Goal: Task Accomplishment & Management: Complete application form

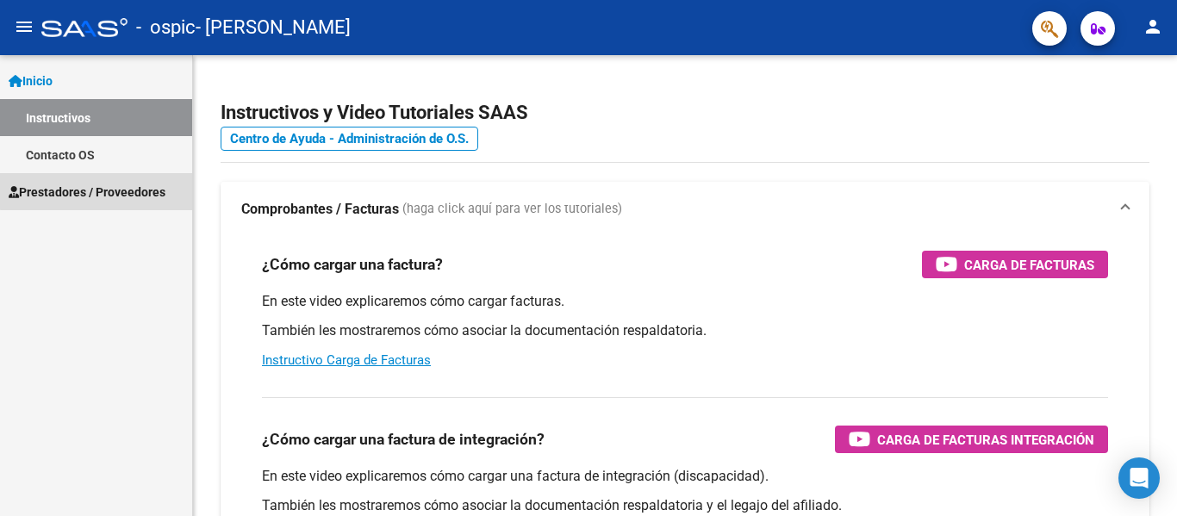
click at [144, 183] on span "Prestadores / Proveedores" at bounding box center [87, 192] width 157 height 19
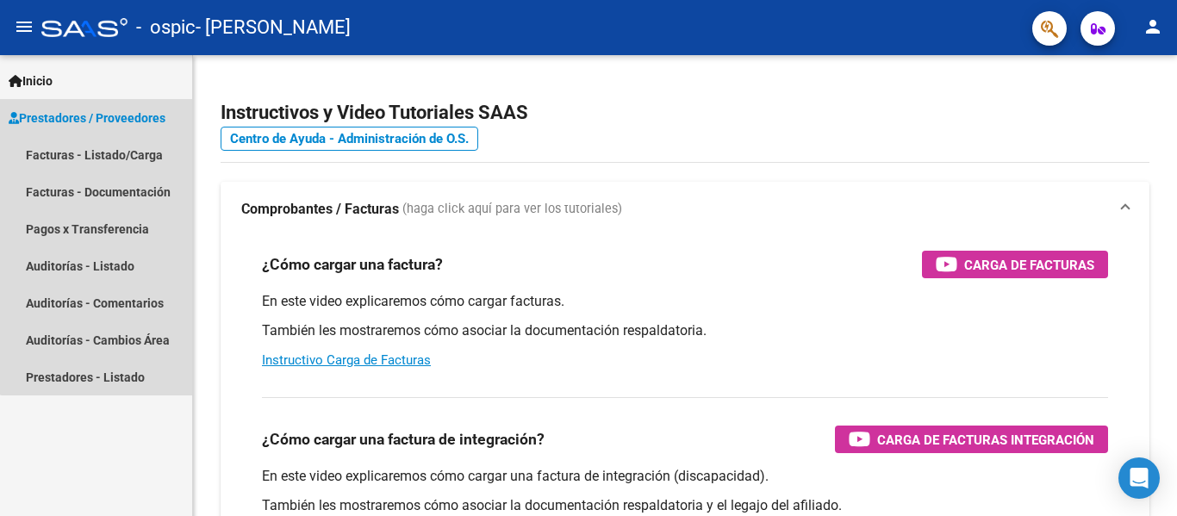
click at [141, 119] on span "Prestadores / Proveedores" at bounding box center [87, 118] width 157 height 19
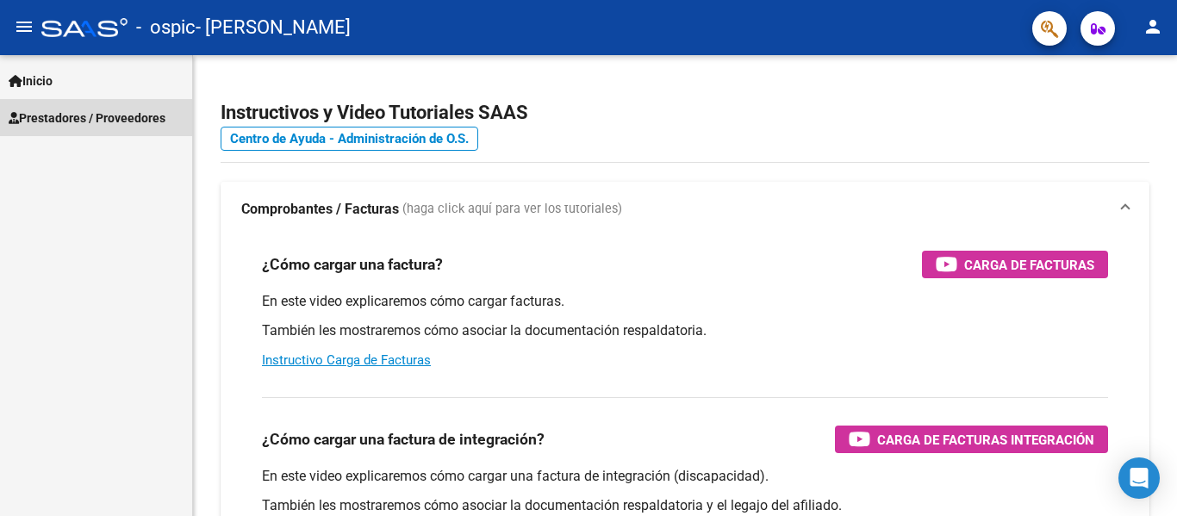
click at [141, 119] on span "Prestadores / Proveedores" at bounding box center [87, 118] width 157 height 19
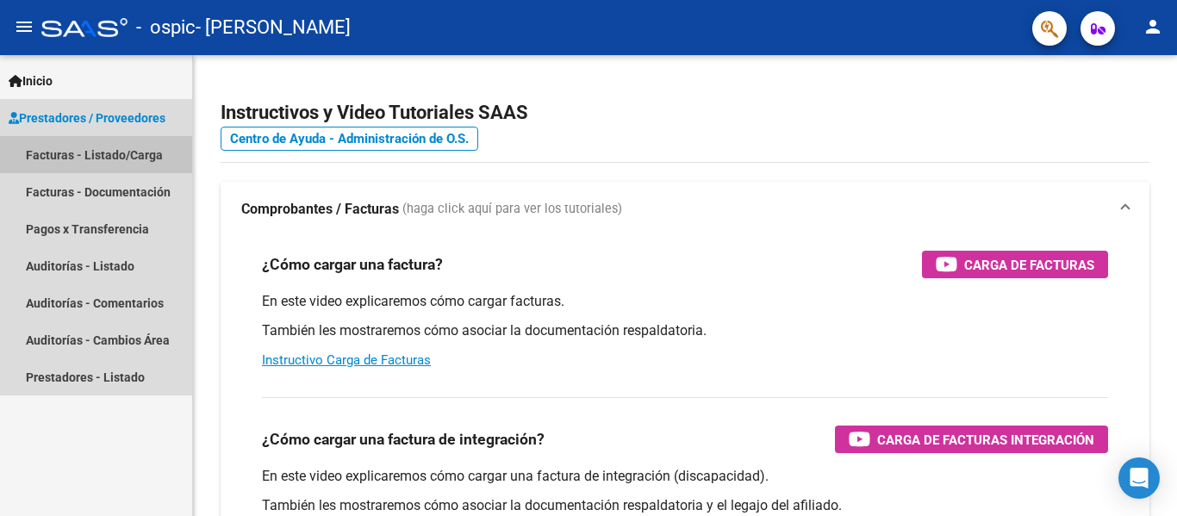
click at [112, 151] on link "Facturas - Listado/Carga" at bounding box center [96, 154] width 192 height 37
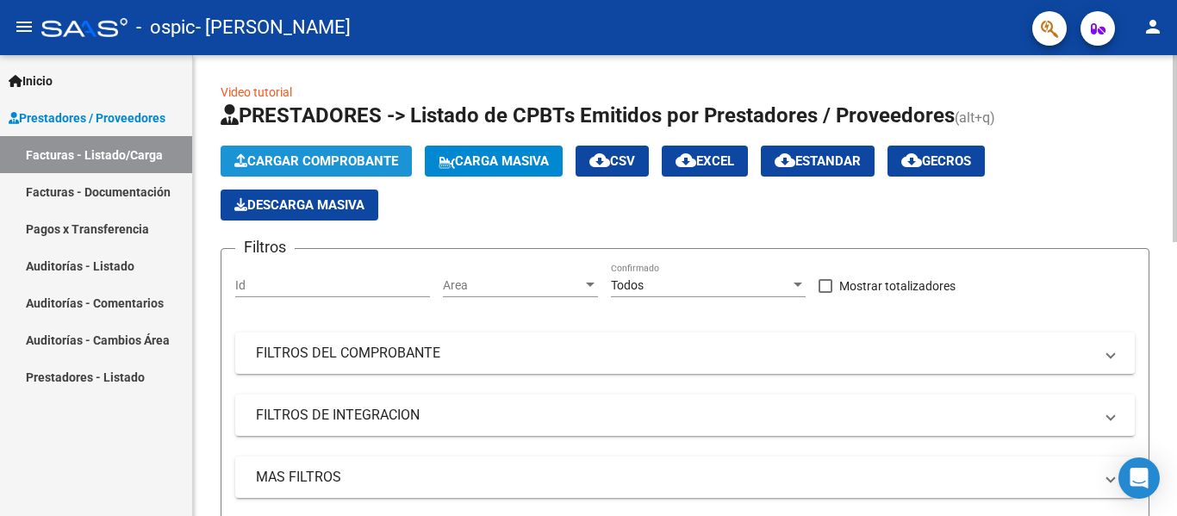
click at [258, 154] on span "Cargar Comprobante" at bounding box center [316, 161] width 164 height 16
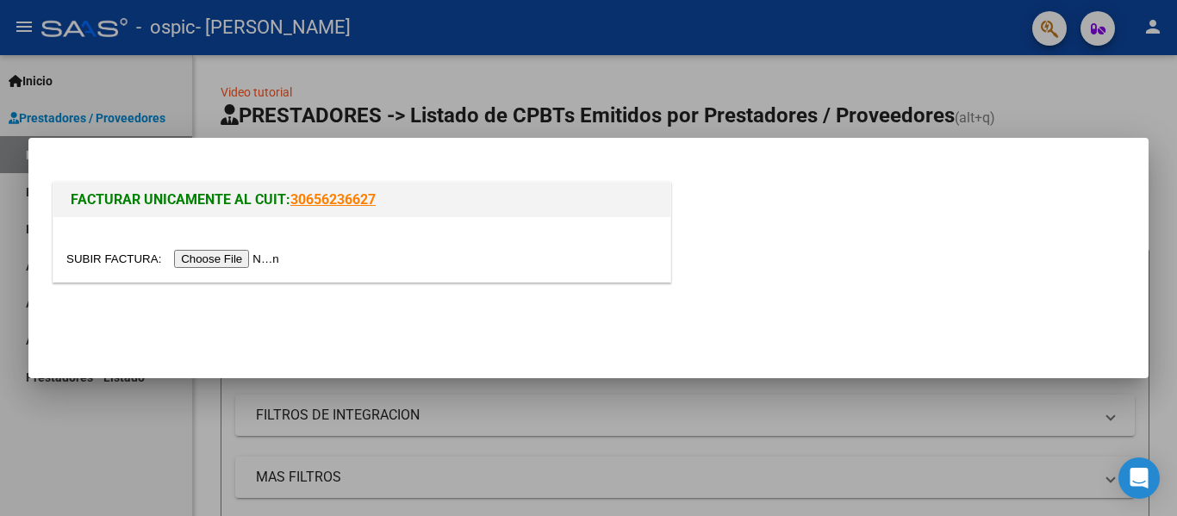
click at [250, 255] on input "file" at bounding box center [175, 259] width 218 height 18
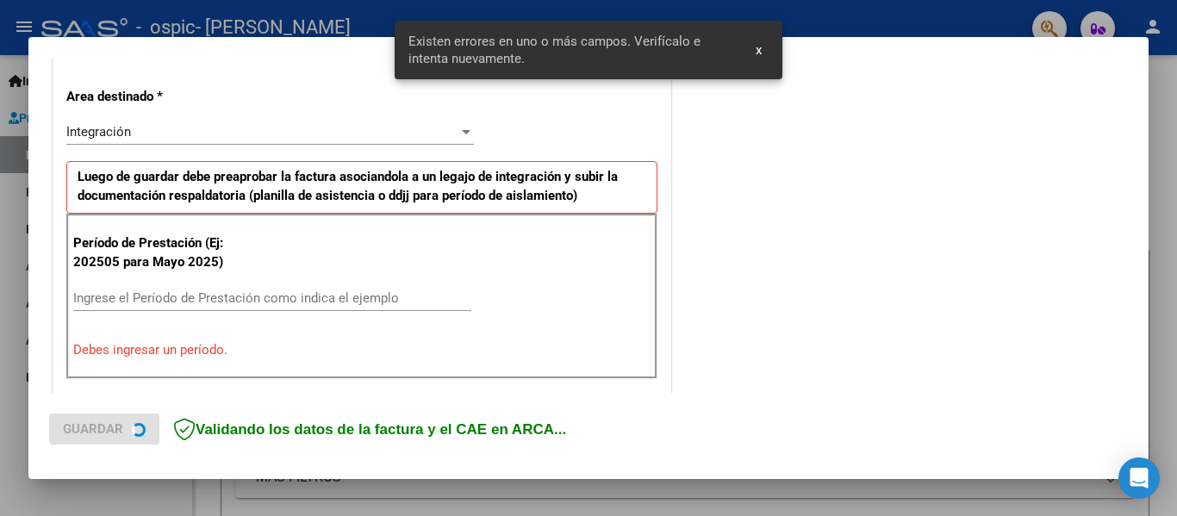
scroll to position [400, 0]
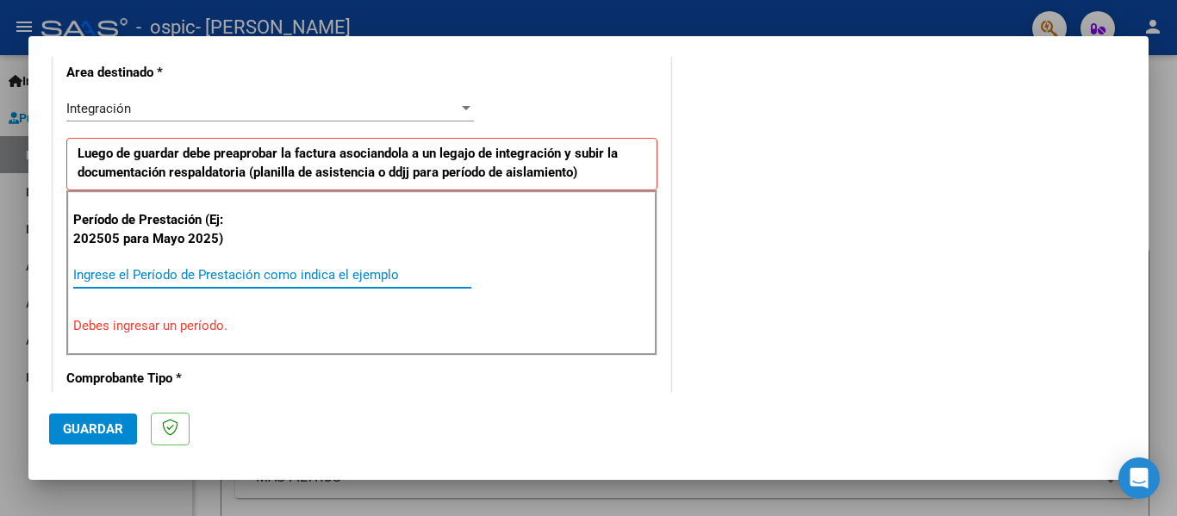
click at [400, 275] on input "Ingrese el Período de Prestación como indica el ejemplo" at bounding box center [272, 275] width 398 height 16
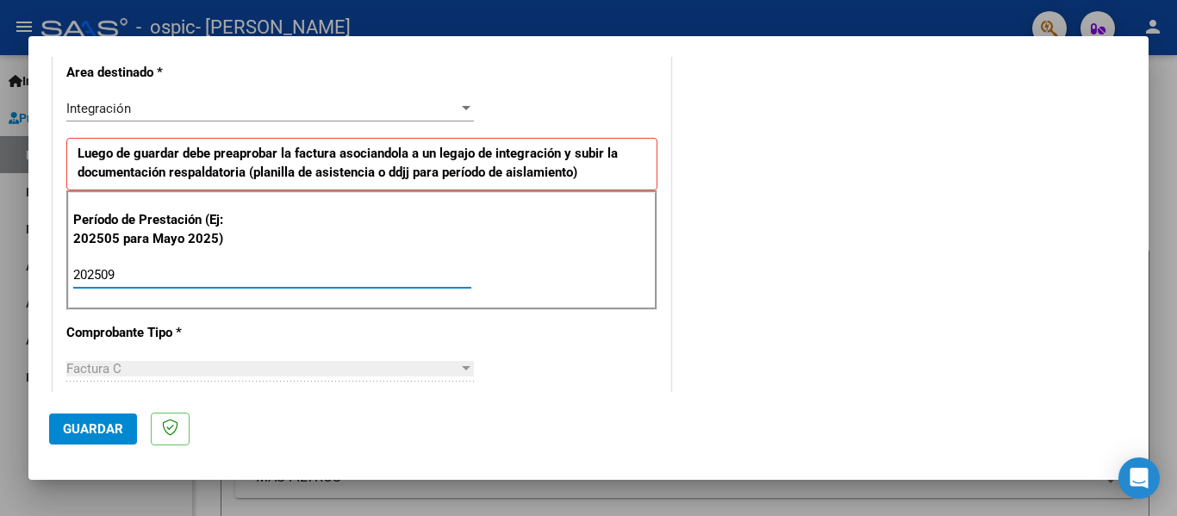
type input "202509"
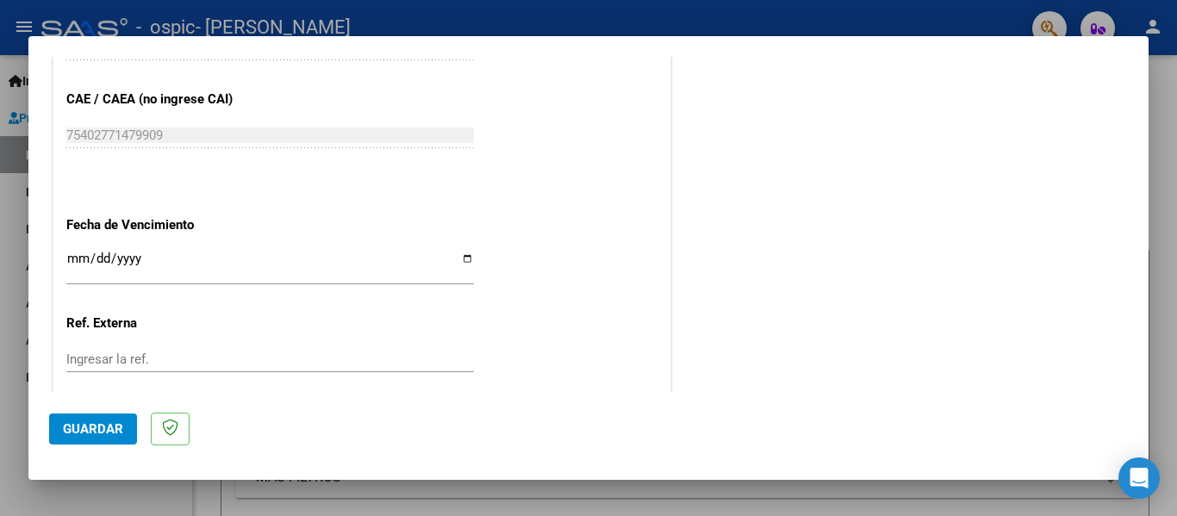
scroll to position [1089, 0]
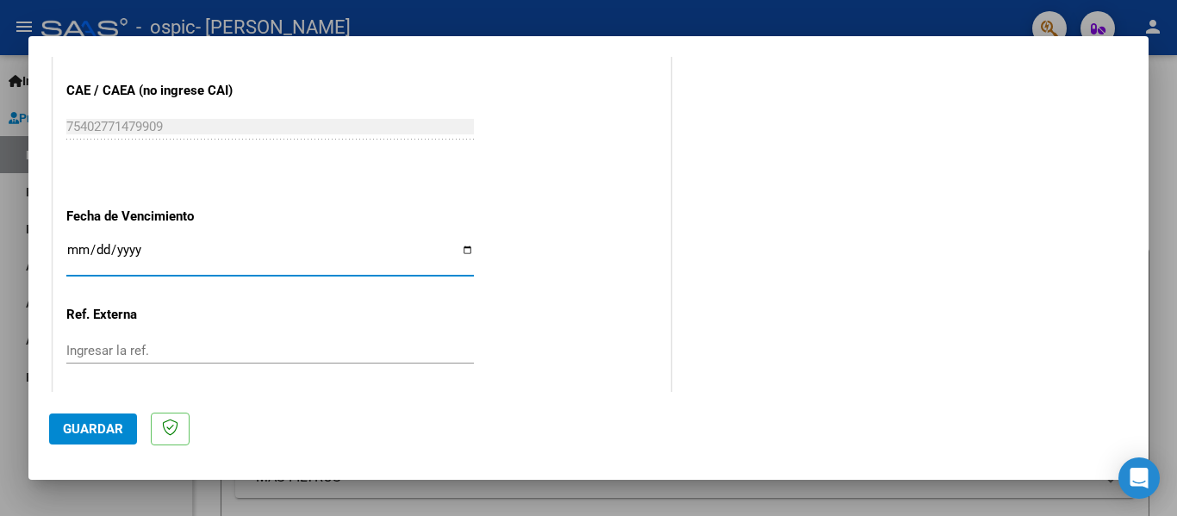
click at [66, 246] on input "Ingresar la fecha" at bounding box center [269, 257] width 407 height 28
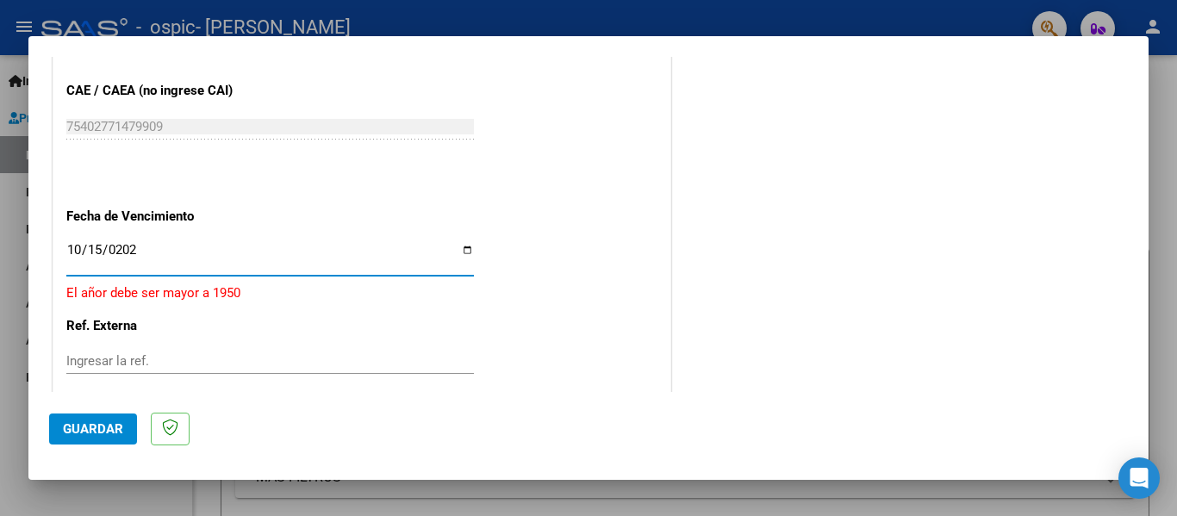
type input "[DATE]"
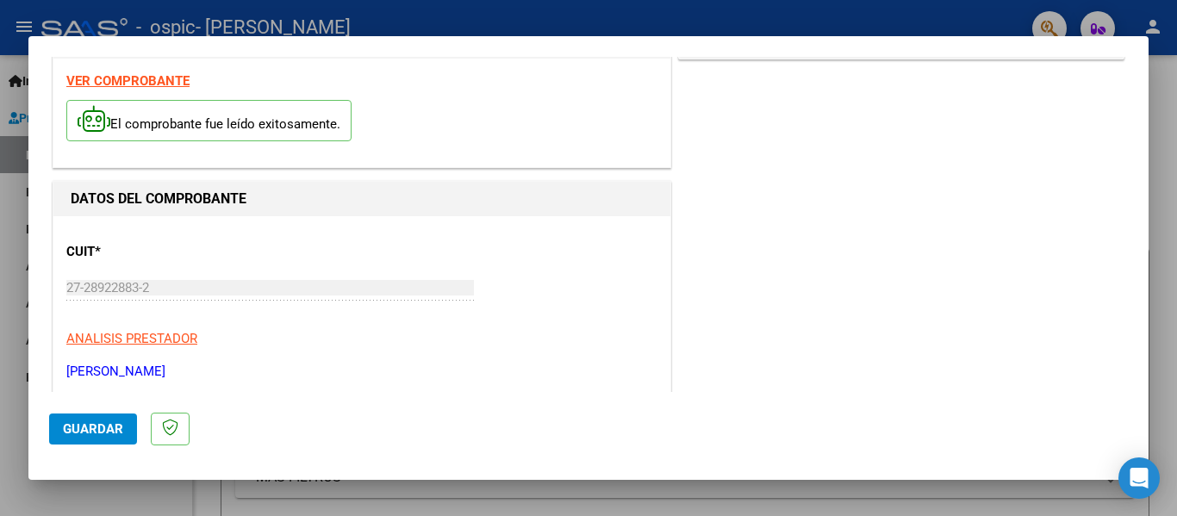
scroll to position [43, 0]
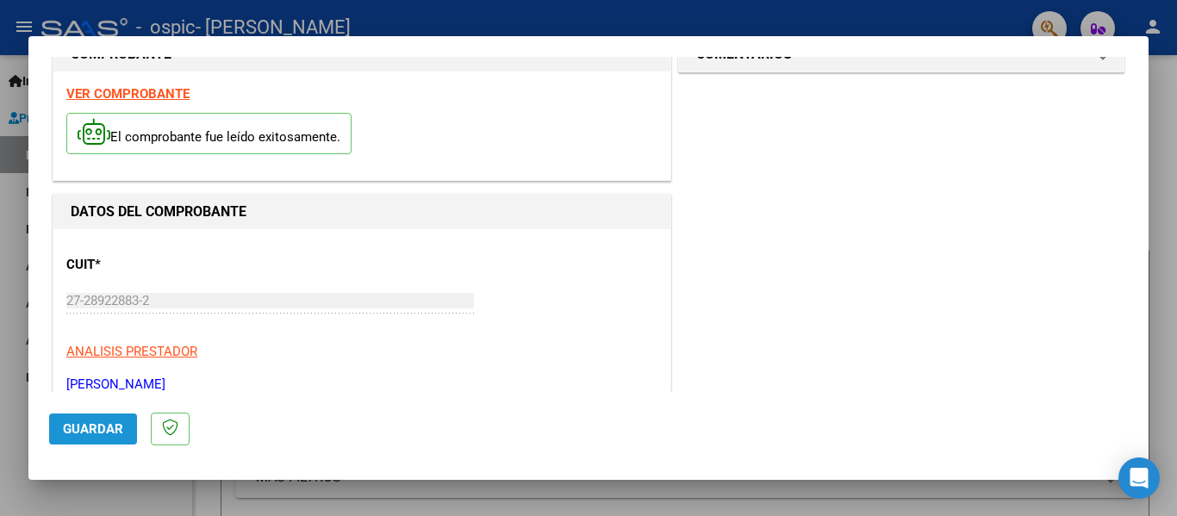
click at [79, 434] on span "Guardar" at bounding box center [93, 429] width 60 height 16
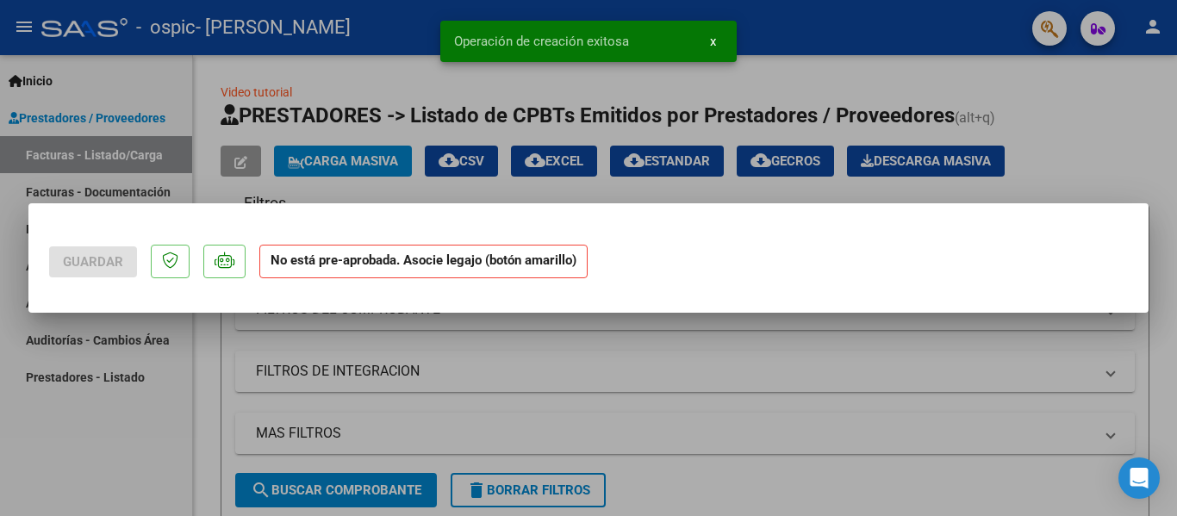
scroll to position [0, 0]
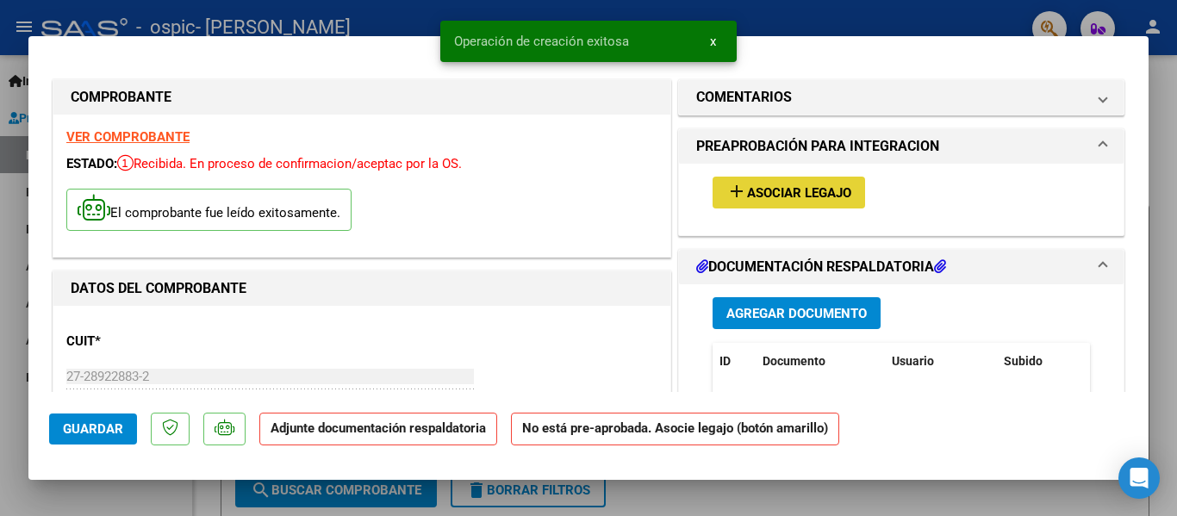
click at [765, 188] on span "Asociar Legajo" at bounding box center [799, 193] width 104 height 16
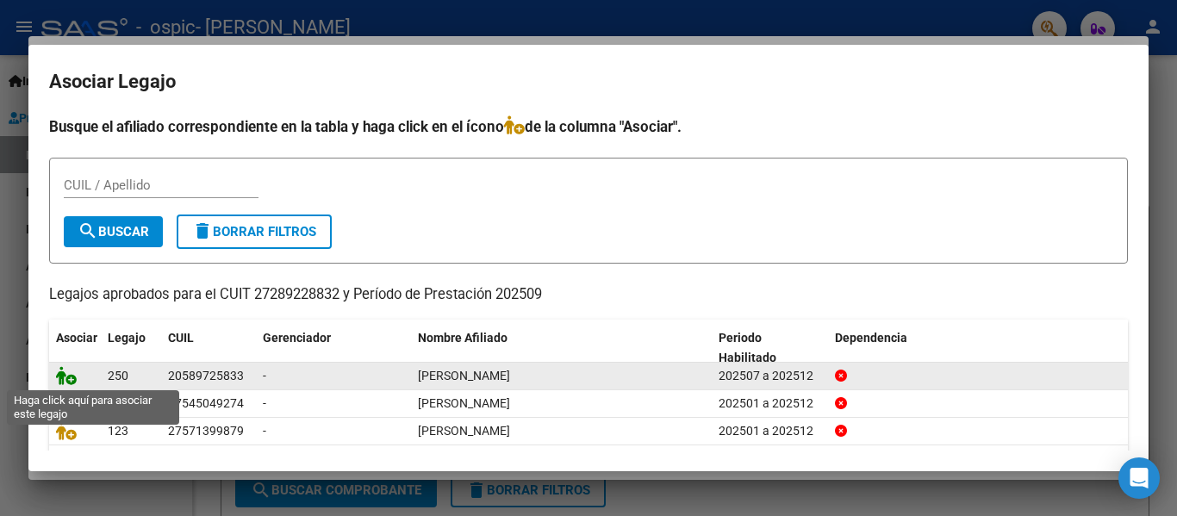
click at [71, 378] on icon at bounding box center [66, 375] width 21 height 19
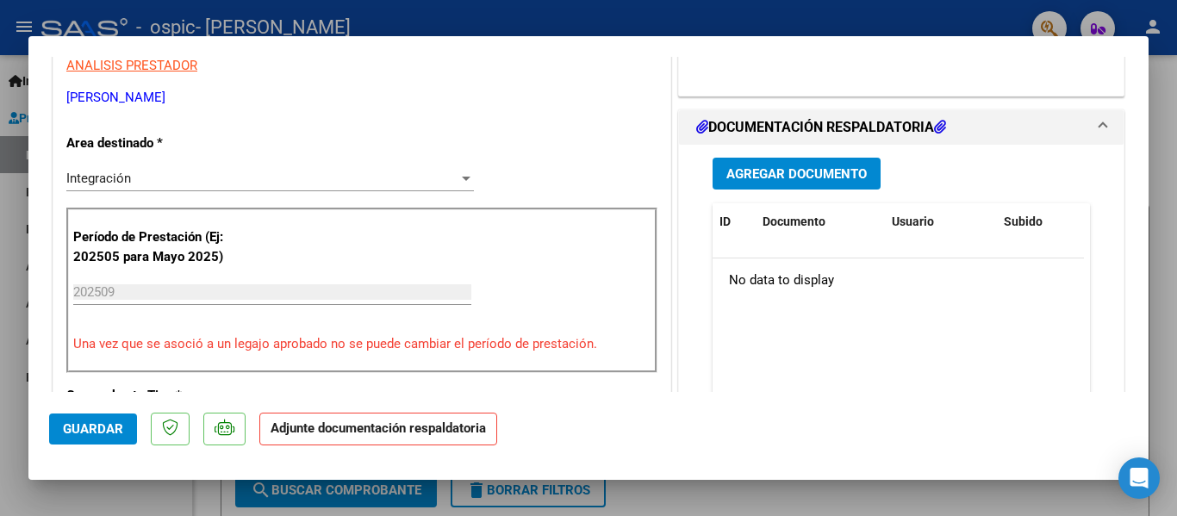
scroll to position [367, 0]
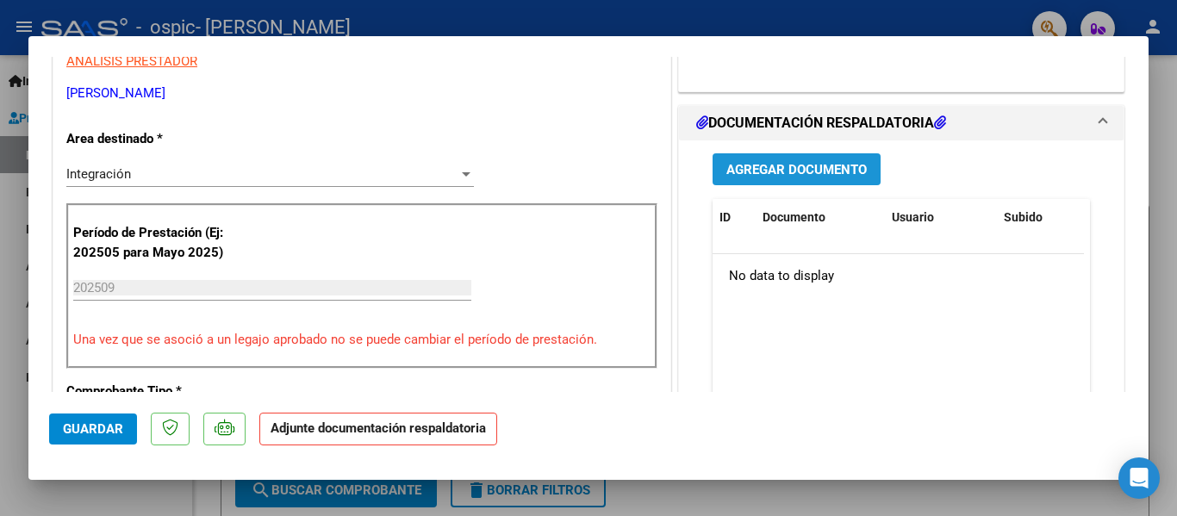
click at [825, 165] on span "Agregar Documento" at bounding box center [796, 170] width 140 height 16
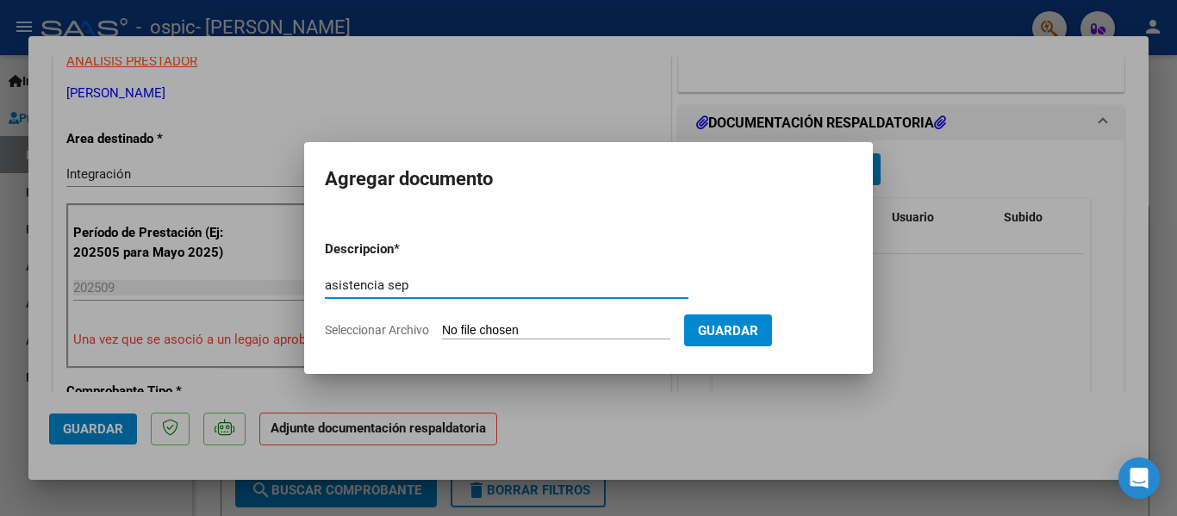
type input "asistencia sep"
click at [493, 327] on input "Seleccionar Archivo" at bounding box center [556, 331] width 228 height 16
type input "C:\fakepath\Asistencia [DATE].pdf"
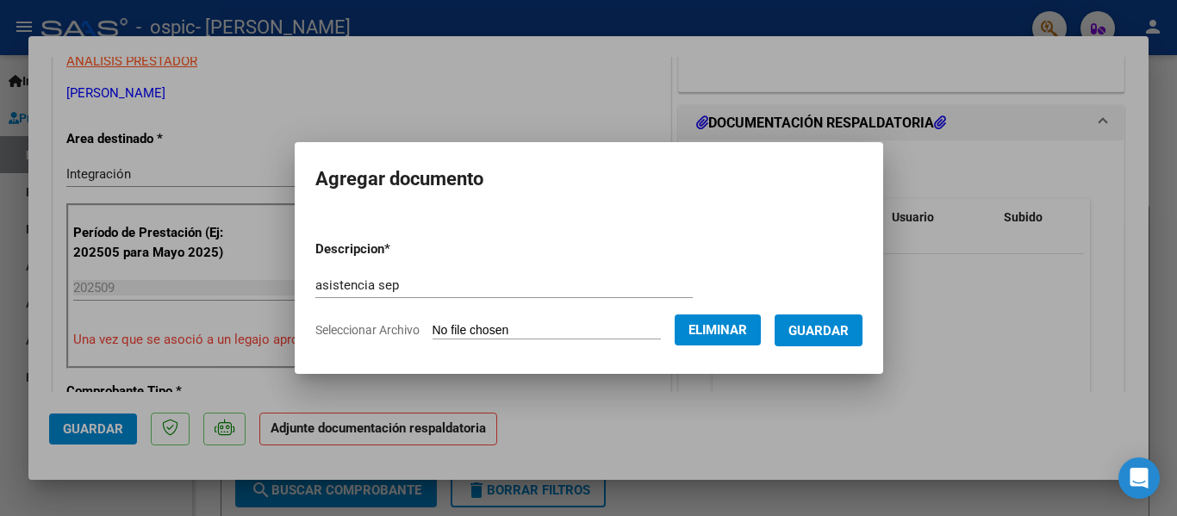
click at [839, 328] on span "Guardar" at bounding box center [818, 331] width 60 height 16
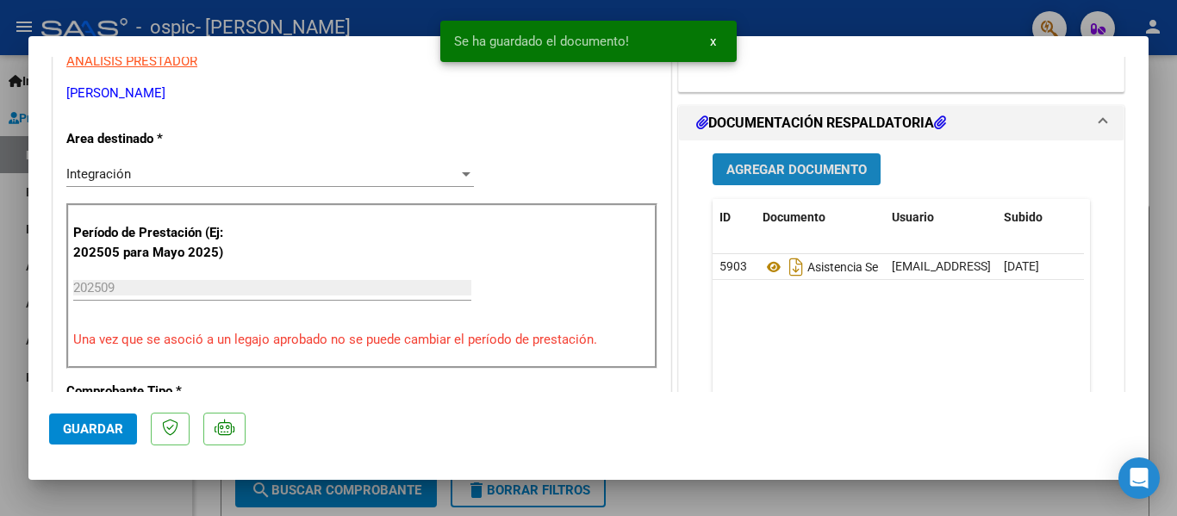
click at [816, 162] on span "Agregar Documento" at bounding box center [796, 170] width 140 height 16
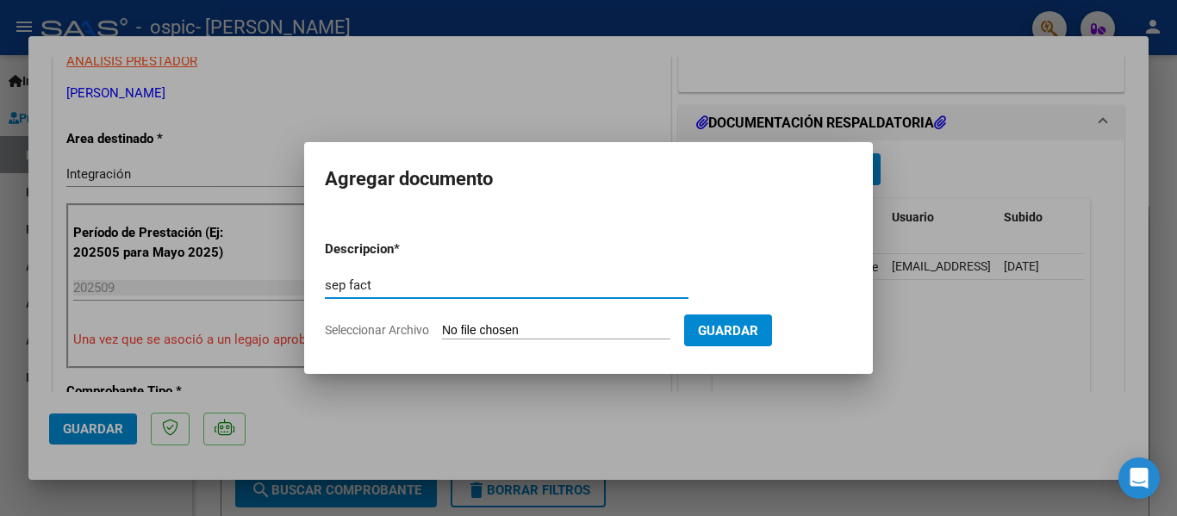
type input "sep fact"
click at [534, 325] on input "Seleccionar Archivo" at bounding box center [556, 331] width 228 height 16
type input "C:\fakepath\27289228832_011_00002_00000610.pdf"
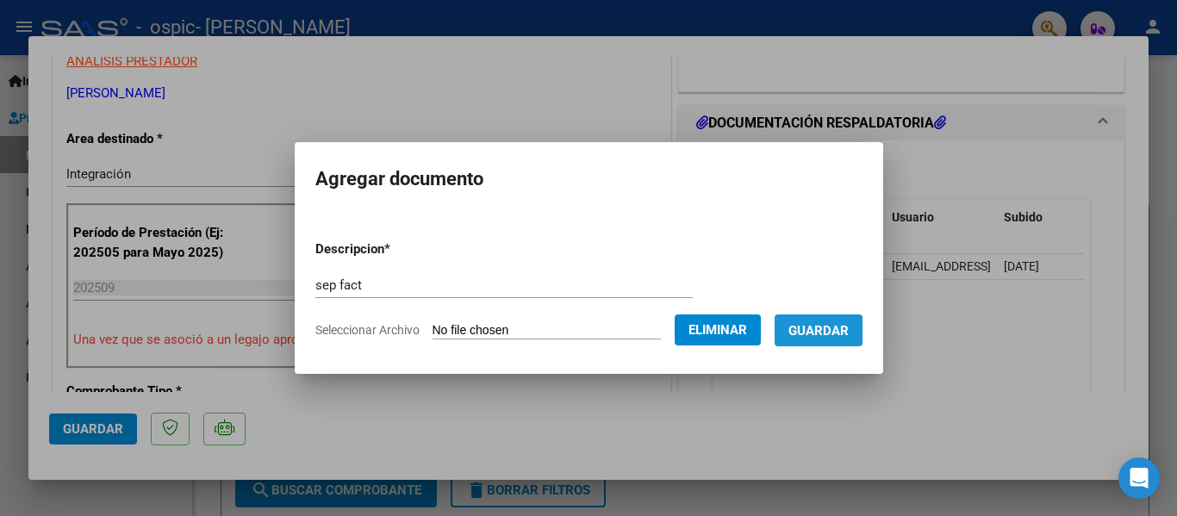
click at [823, 336] on span "Guardar" at bounding box center [818, 331] width 60 height 16
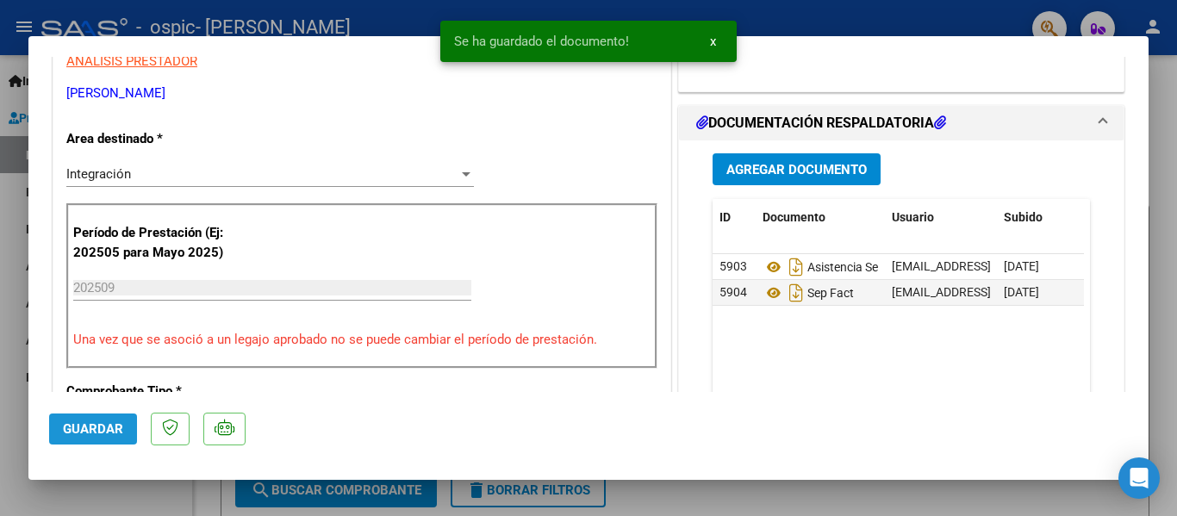
click at [66, 432] on span "Guardar" at bounding box center [93, 429] width 60 height 16
click at [1165, 217] on div at bounding box center [588, 258] width 1177 height 516
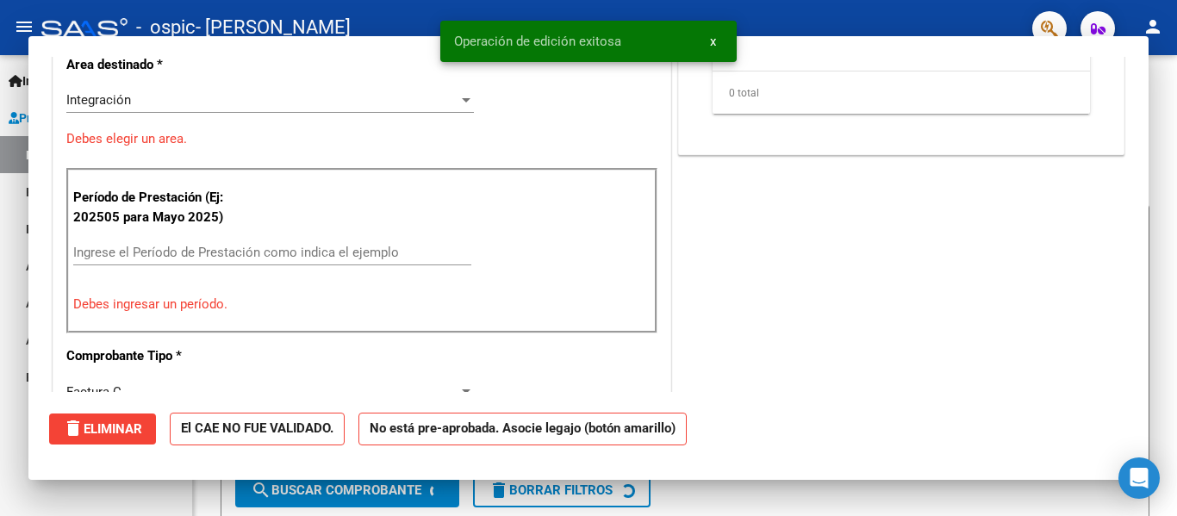
scroll to position [0, 0]
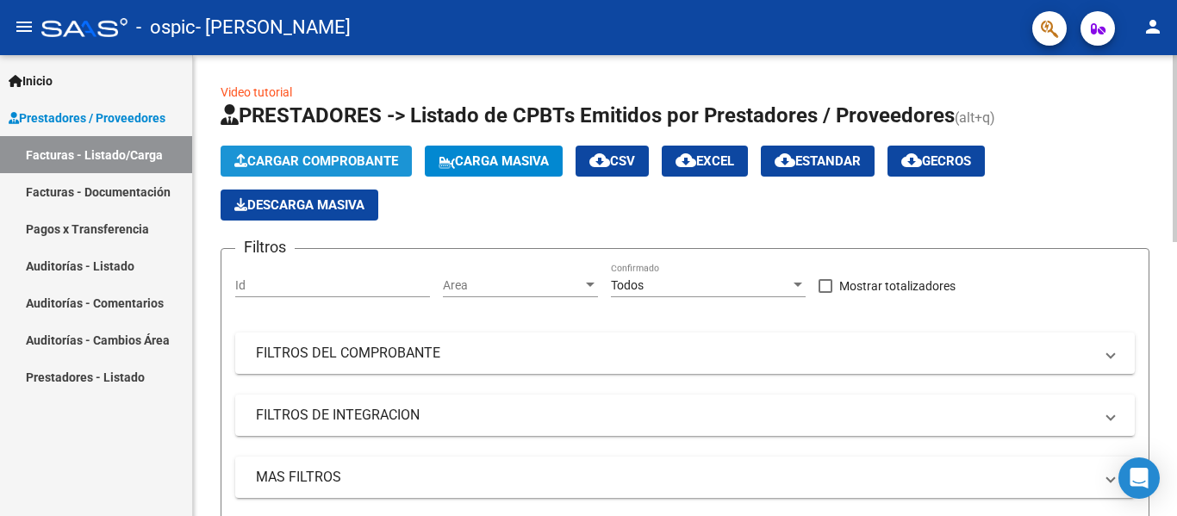
click at [299, 159] on span "Cargar Comprobante" at bounding box center [316, 161] width 164 height 16
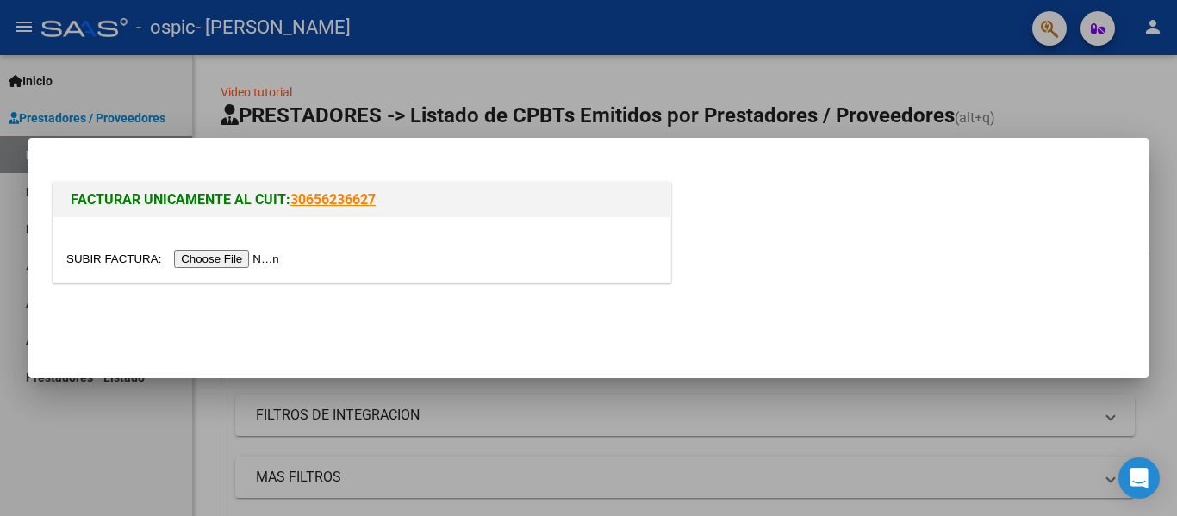
click at [238, 258] on input "file" at bounding box center [175, 259] width 218 height 18
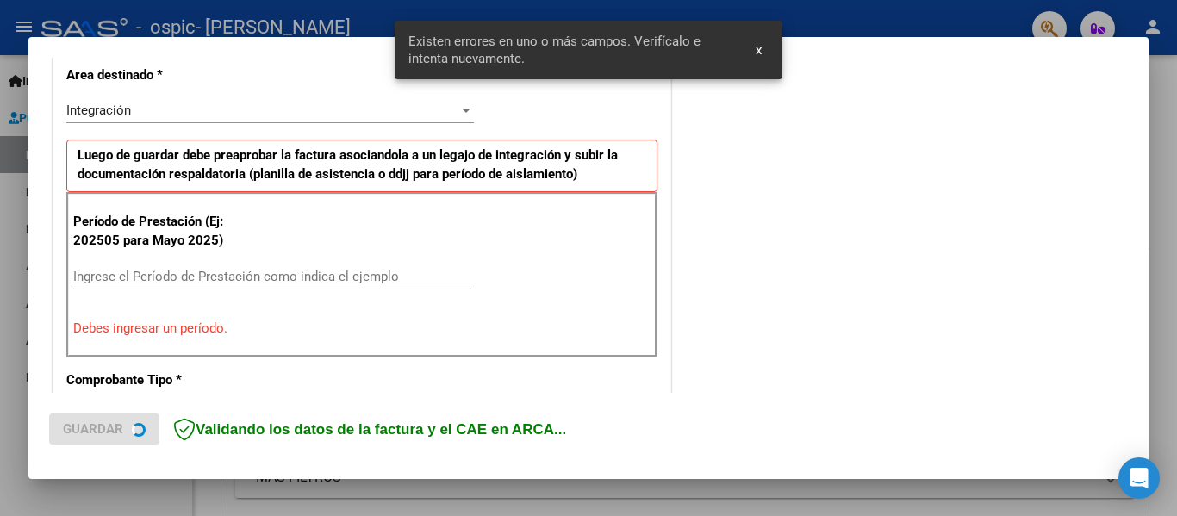
scroll to position [400, 0]
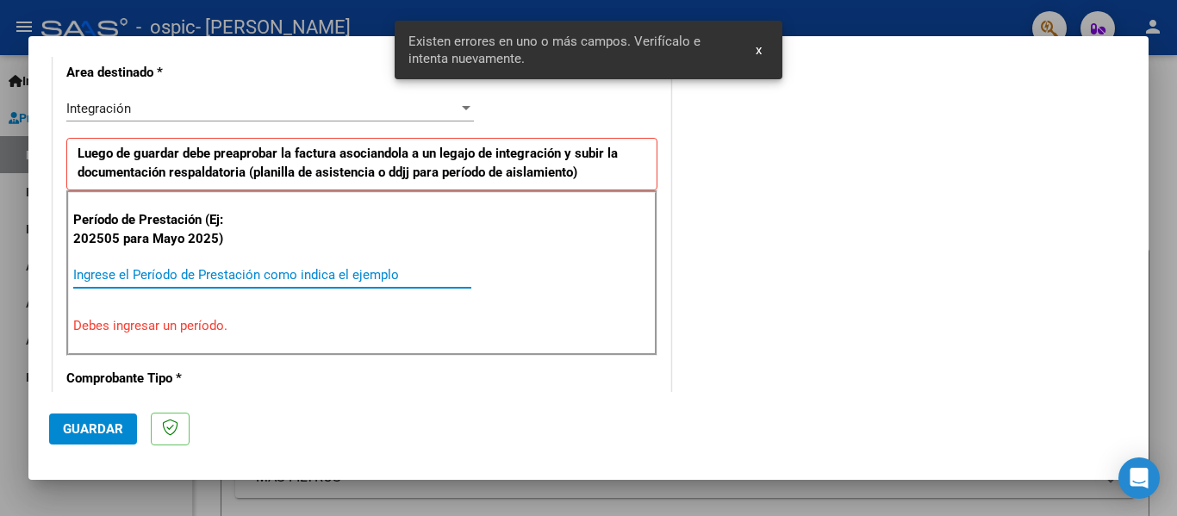
click at [331, 279] on input "Ingrese el Período de Prestación como indica el ejemplo" at bounding box center [272, 275] width 398 height 16
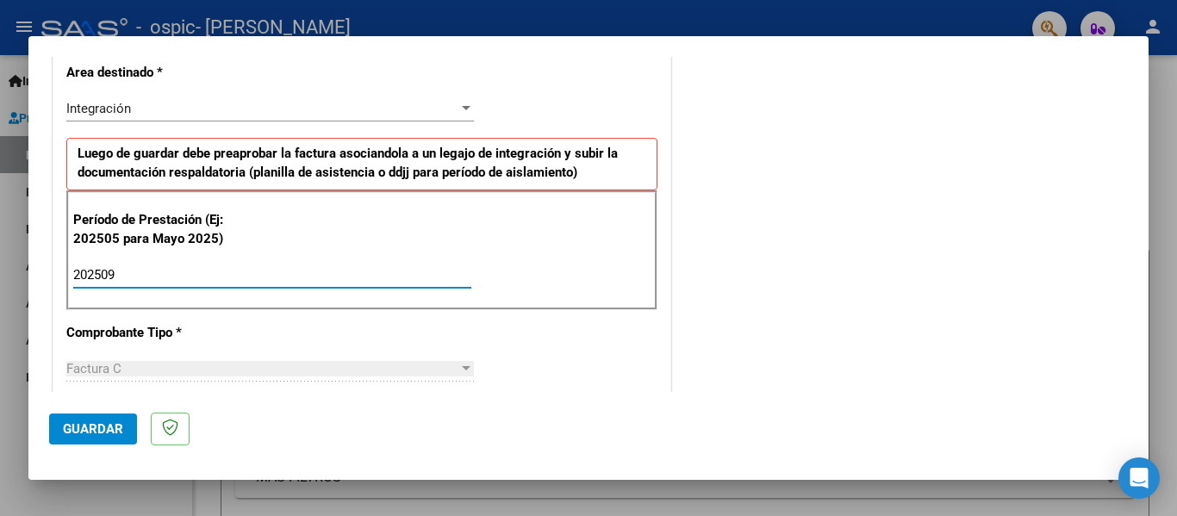
type input "202509"
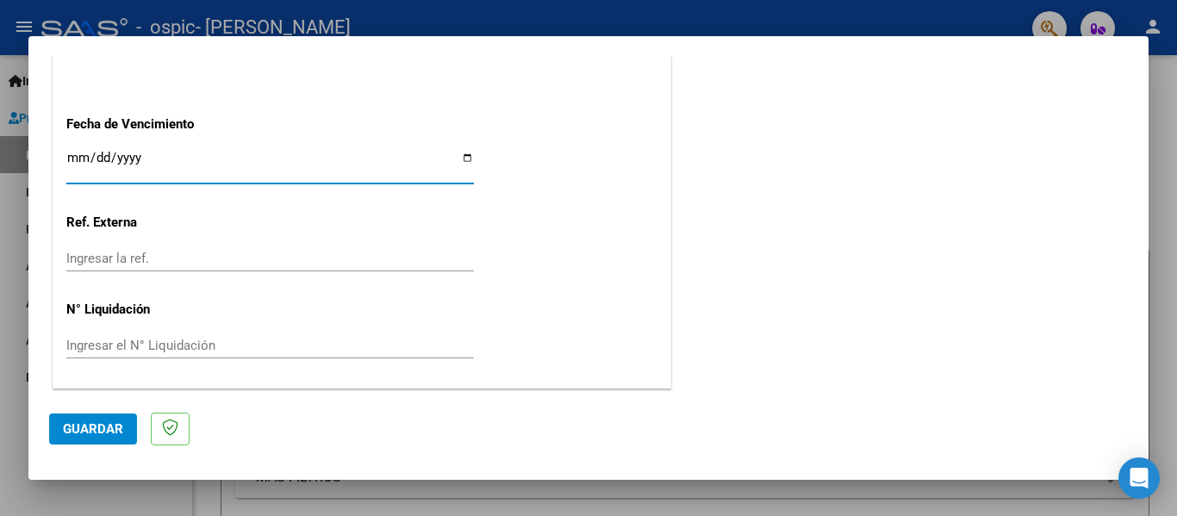
click at [74, 159] on input "Ingresar la fecha" at bounding box center [269, 165] width 407 height 28
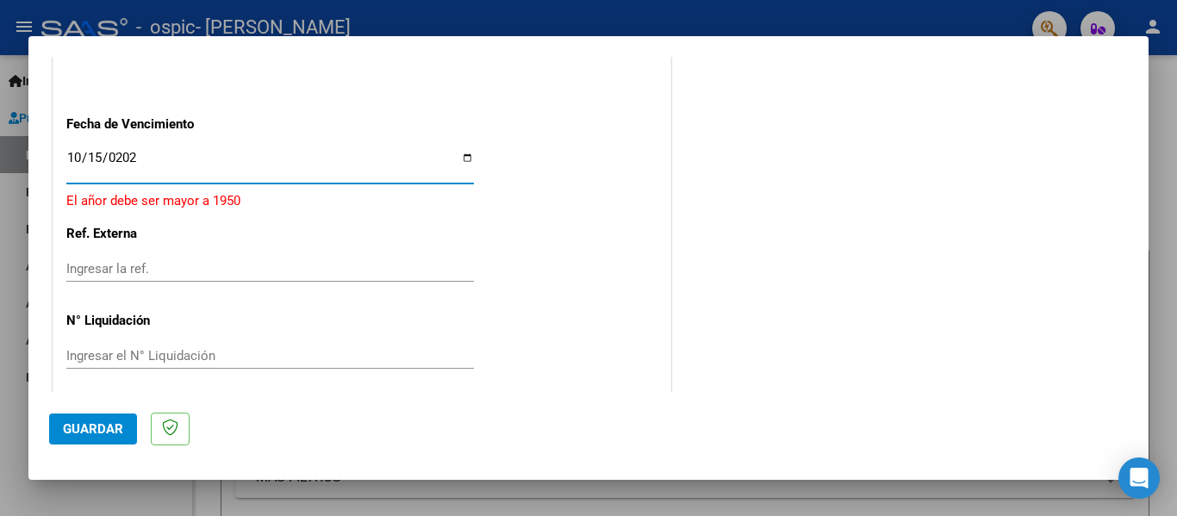
type input "[DATE]"
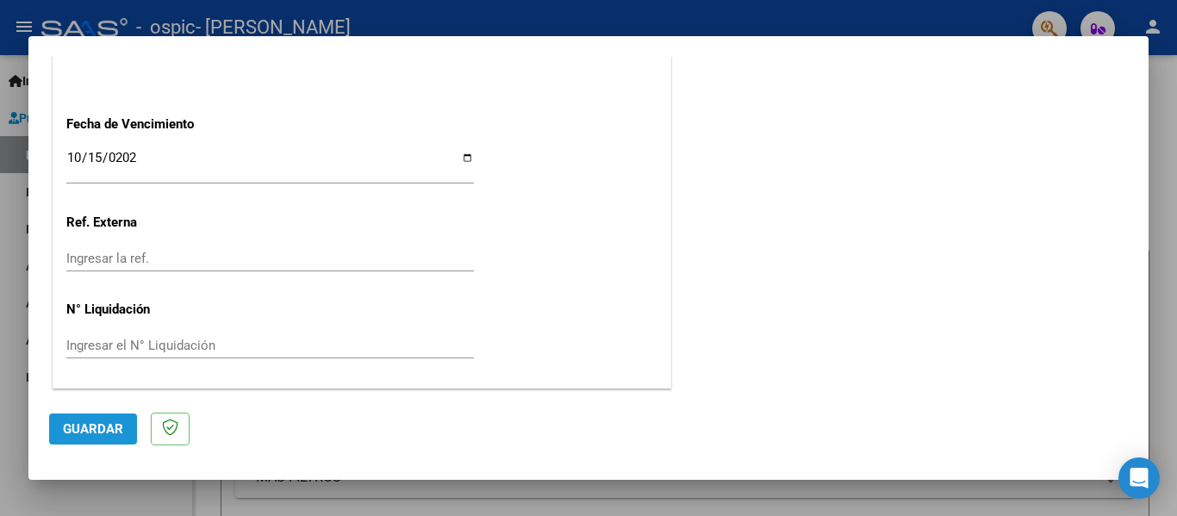
click at [78, 424] on span "Guardar" at bounding box center [93, 429] width 60 height 16
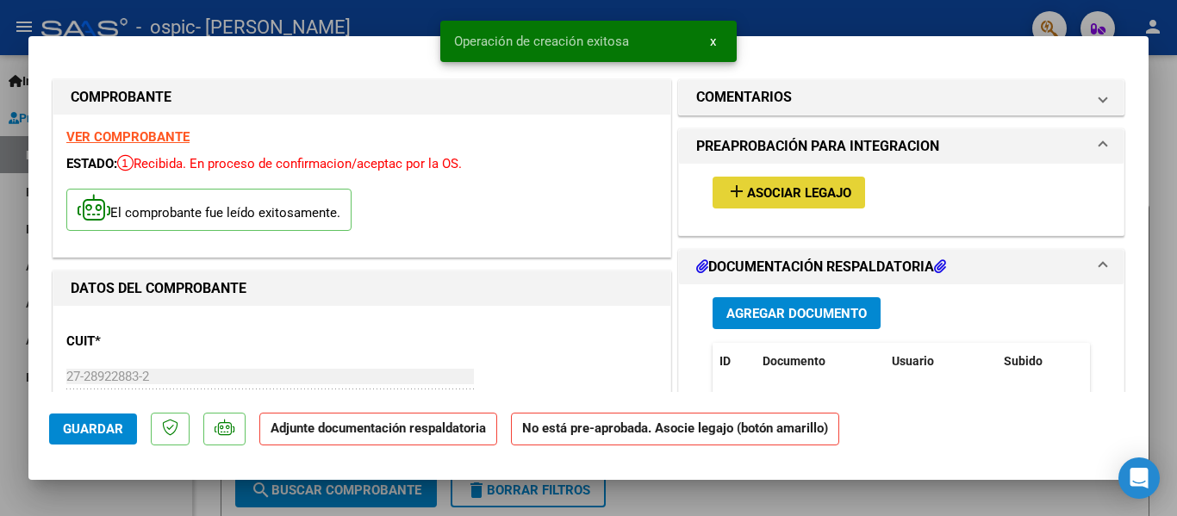
click at [777, 190] on span "Asociar Legajo" at bounding box center [799, 193] width 104 height 16
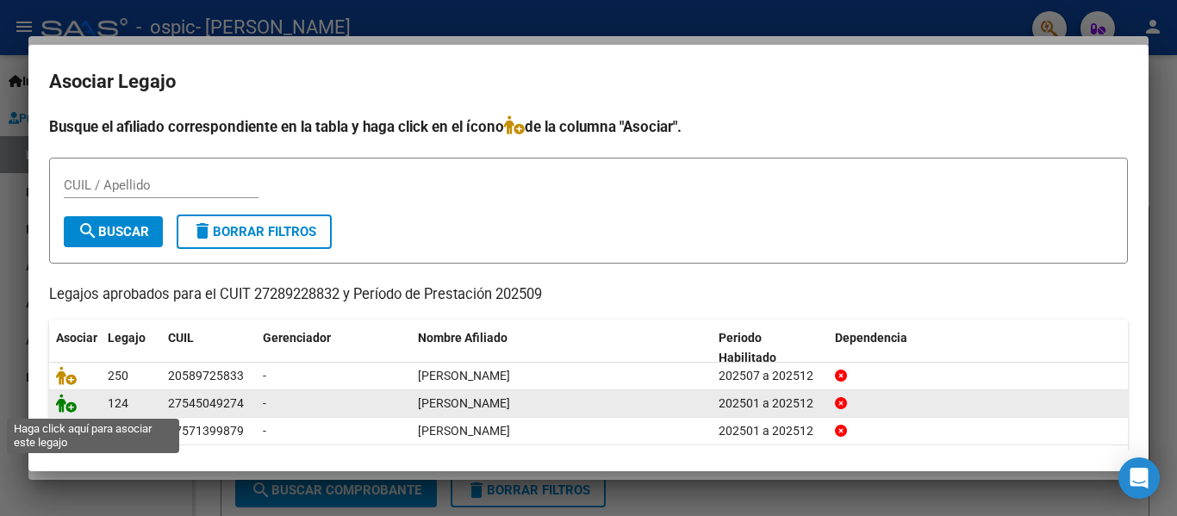
click at [66, 404] on icon at bounding box center [66, 403] width 21 height 19
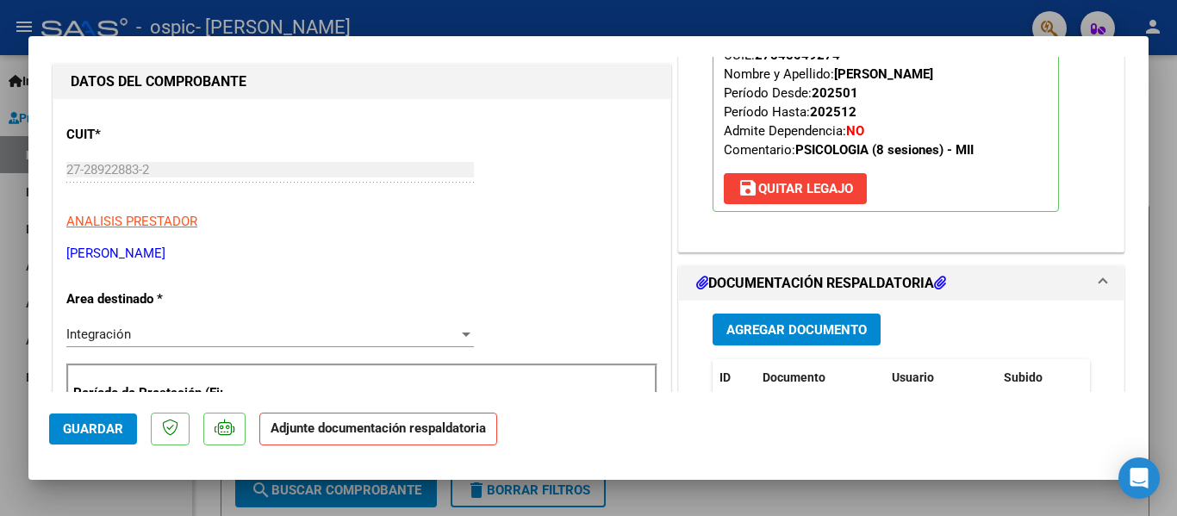
scroll to position [321, 0]
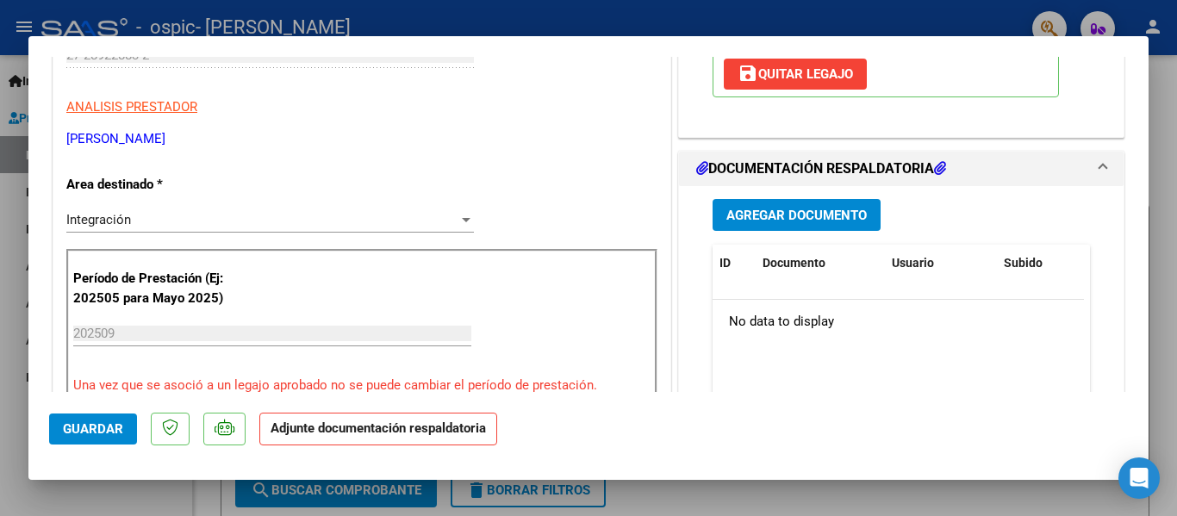
click at [831, 216] on span "Agregar Documento" at bounding box center [796, 216] width 140 height 16
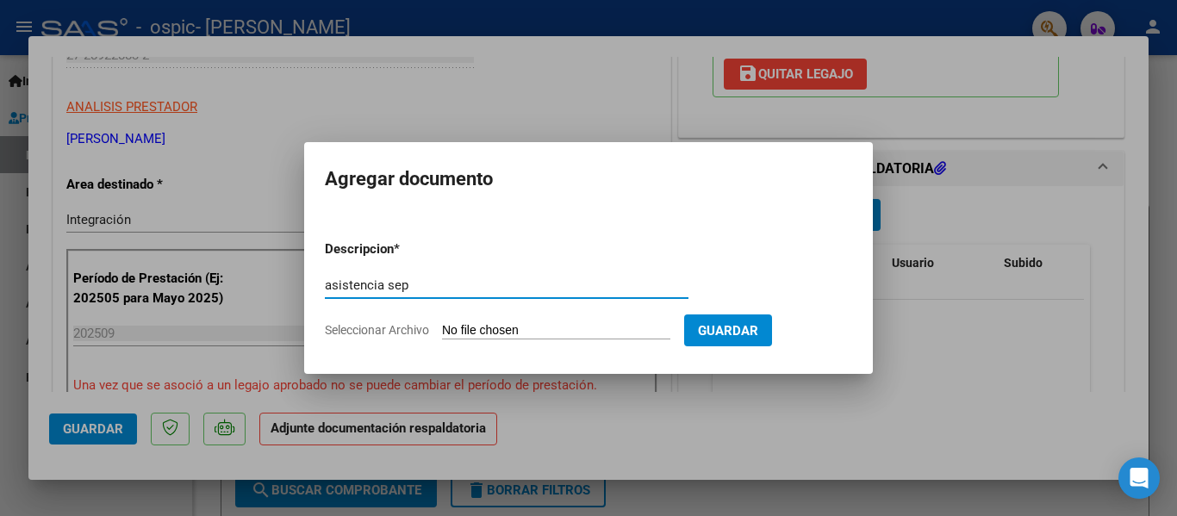
type input "asistencia sep"
click at [500, 320] on form "Descripcion * asistencia sep Escriba aquí una descripcion Seleccionar Archivo G…" at bounding box center [588, 290] width 527 height 126
click at [511, 327] on input "Seleccionar Archivo" at bounding box center [556, 331] width 228 height 16
type input "C:\fakepath\Asistencia [DATE].pdf"
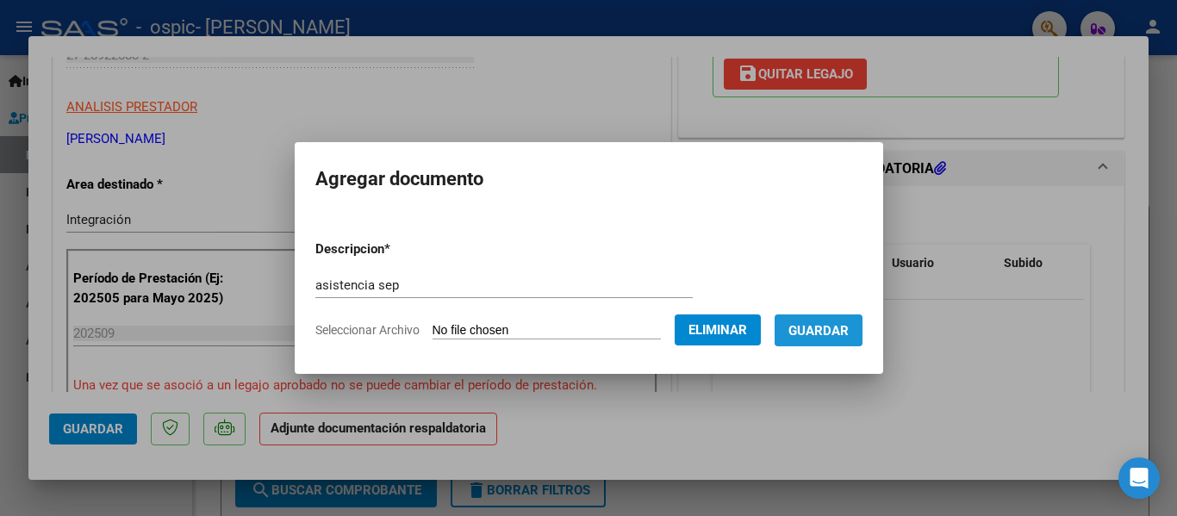
click at [842, 328] on span "Guardar" at bounding box center [818, 331] width 60 height 16
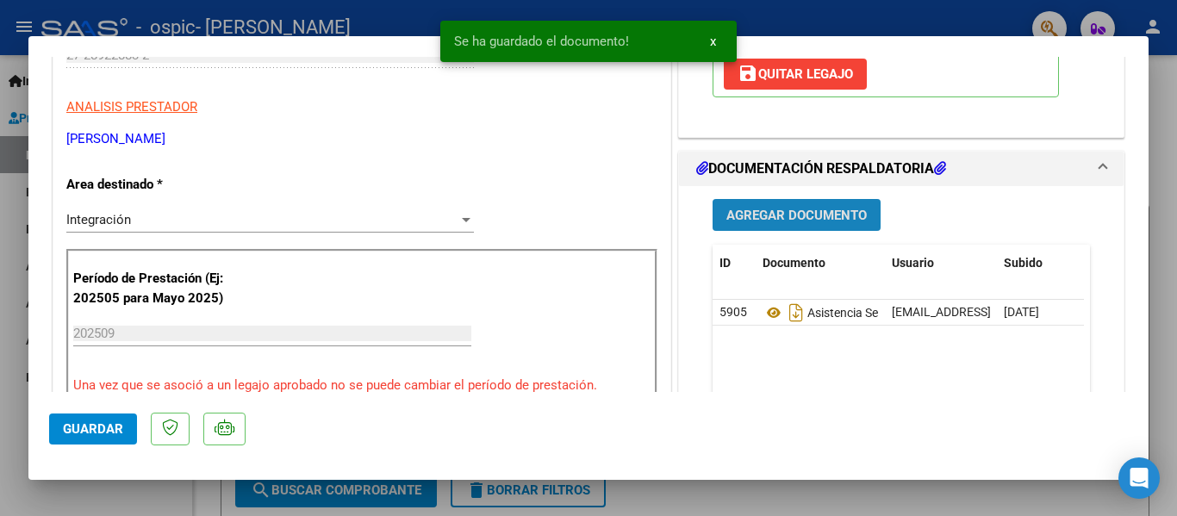
click at [797, 215] on span "Agregar Documento" at bounding box center [796, 216] width 140 height 16
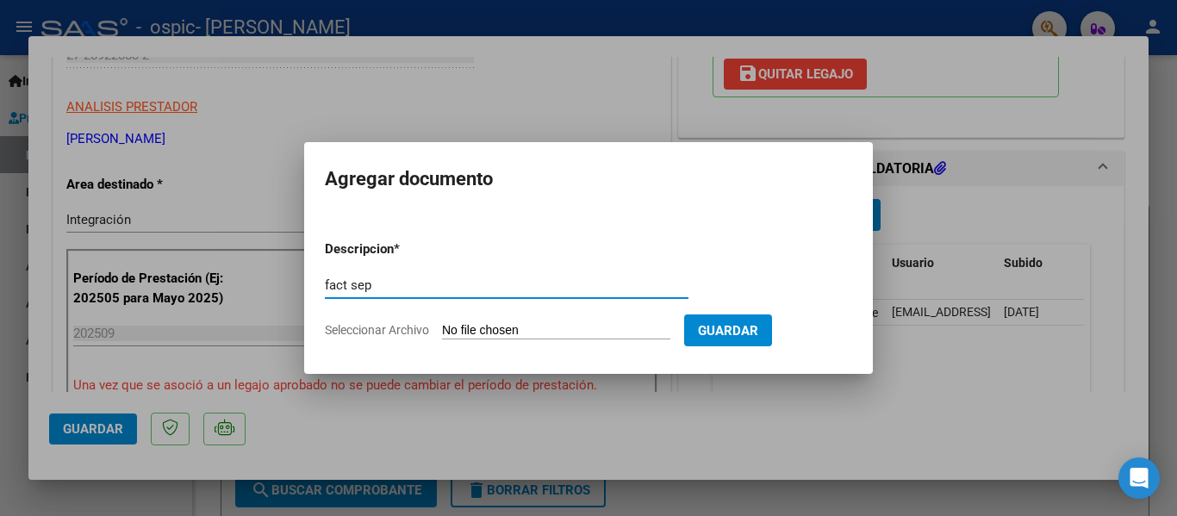
type input "fact sep"
click at [558, 323] on input "Seleccionar Archivo" at bounding box center [556, 331] width 228 height 16
type input "C:\fakepath\27289228832_011_00002_00000611.pdf"
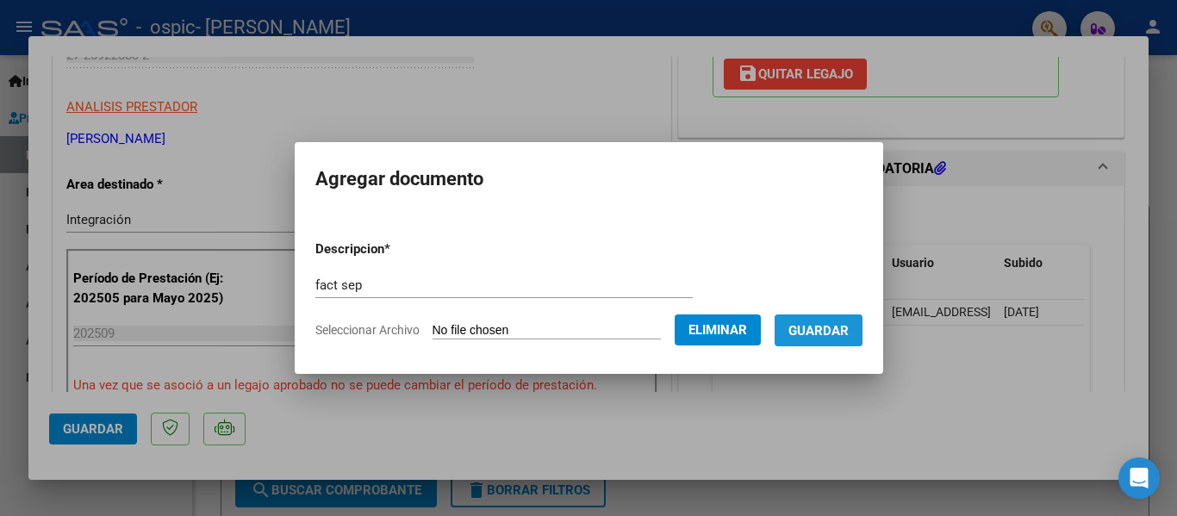
click at [830, 320] on button "Guardar" at bounding box center [818, 330] width 88 height 32
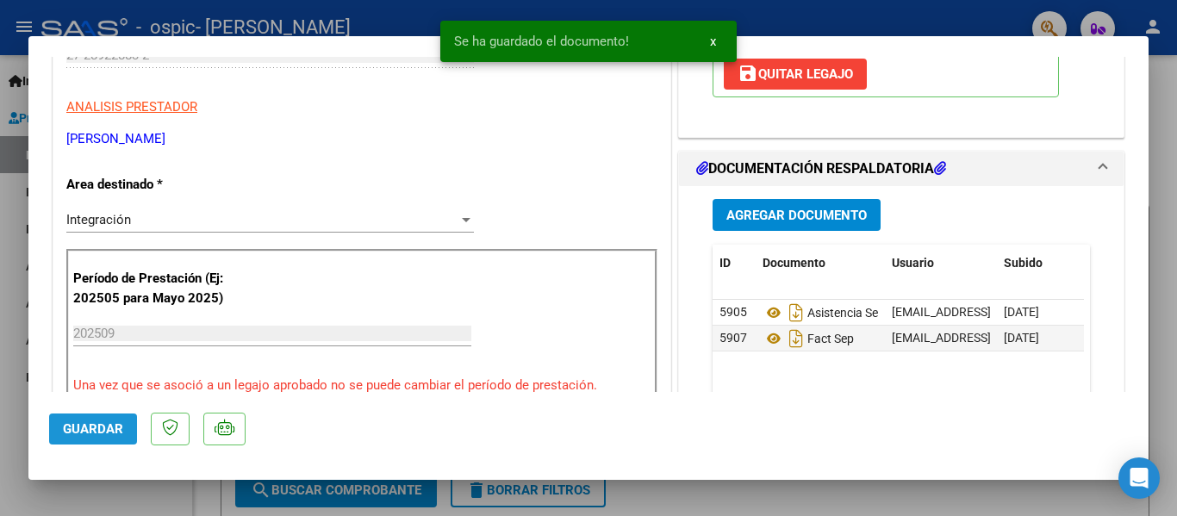
click at [79, 436] on span "Guardar" at bounding box center [93, 429] width 60 height 16
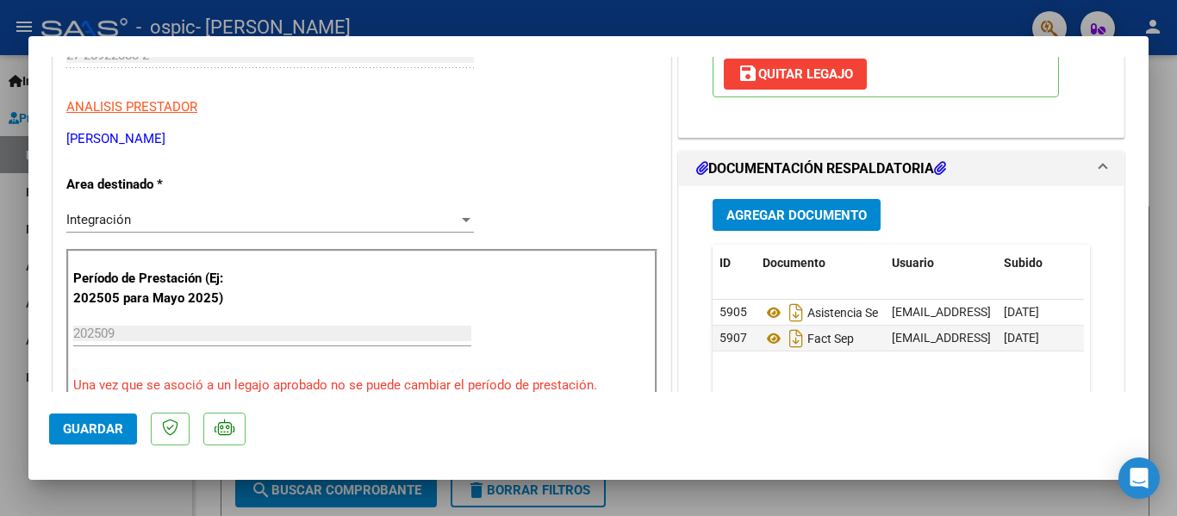
click at [171, 498] on div at bounding box center [588, 258] width 1177 height 516
type input "$ 0,00"
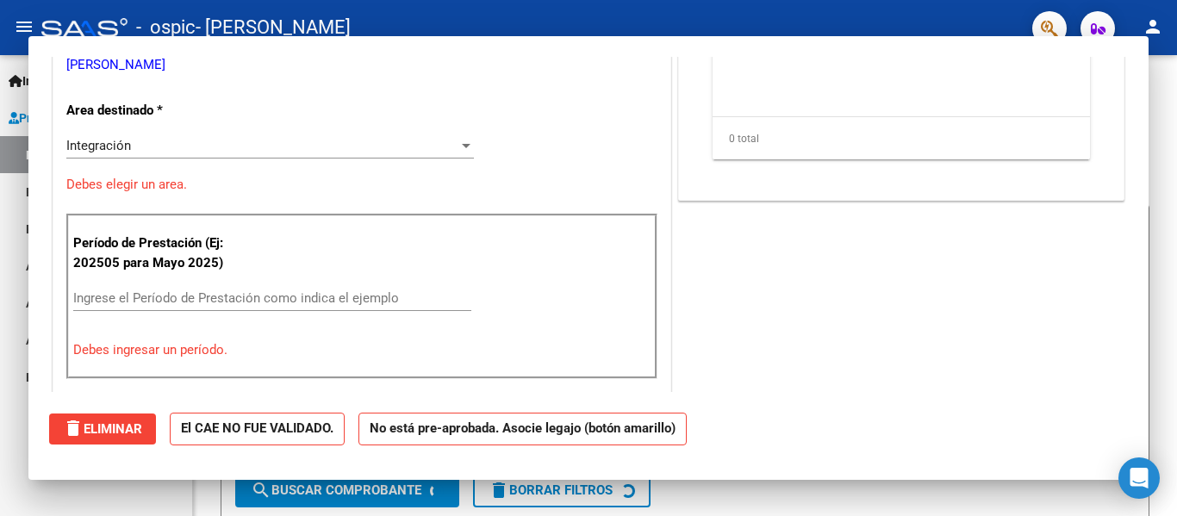
scroll to position [269, 0]
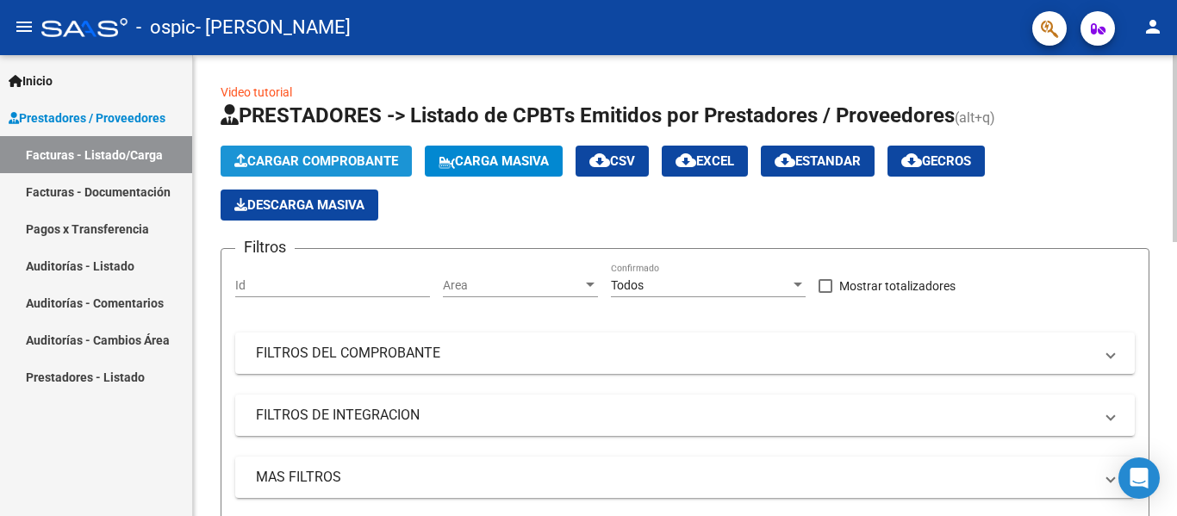
click at [309, 152] on button "Cargar Comprobante" at bounding box center [316, 161] width 191 height 31
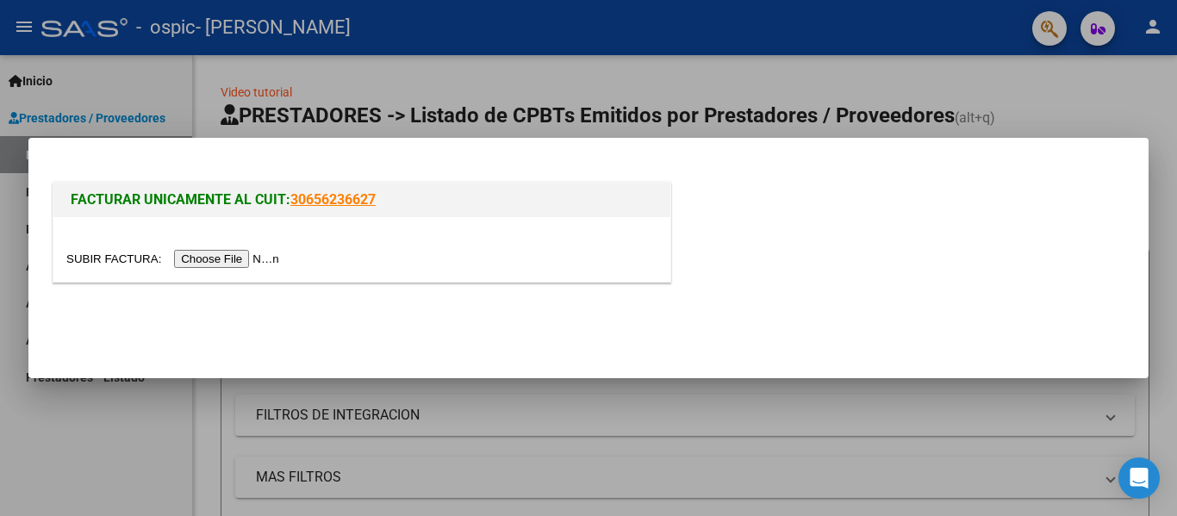
click at [238, 257] on input "file" at bounding box center [175, 259] width 218 height 18
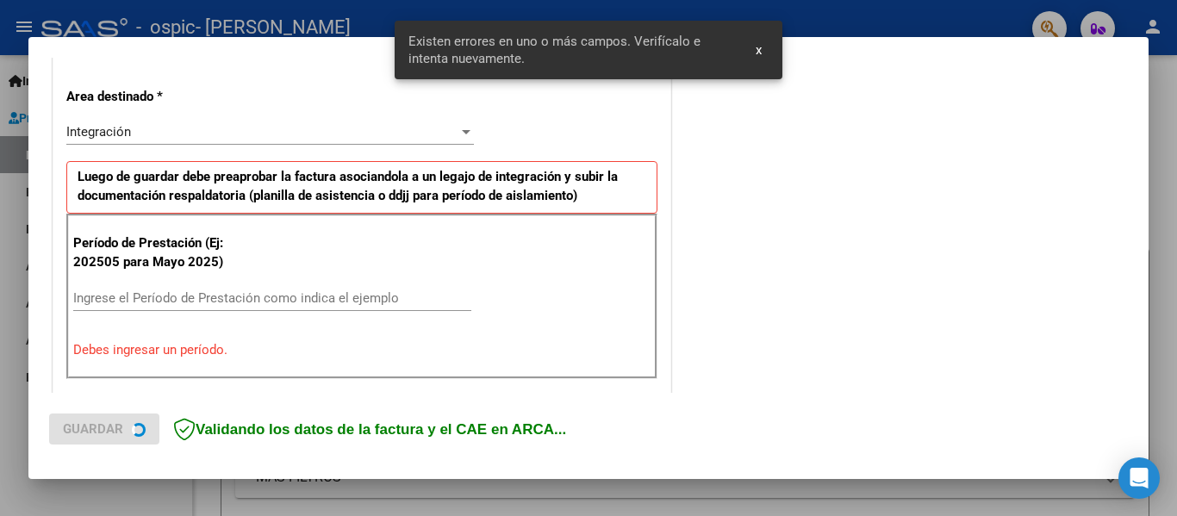
scroll to position [400, 0]
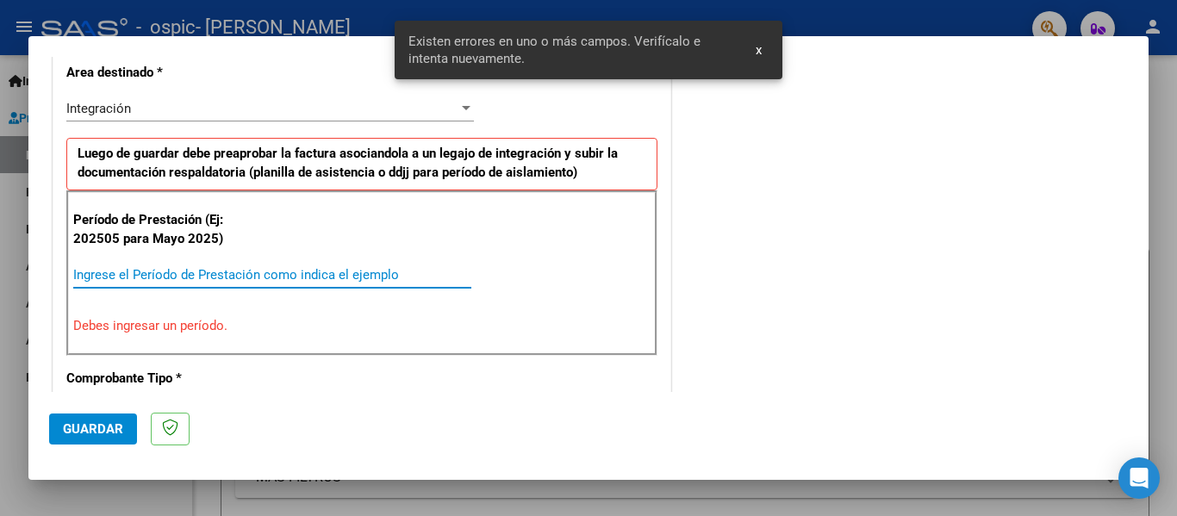
click at [405, 274] on input "Ingrese el Período de Prestación como indica el ejemplo" at bounding box center [272, 275] width 398 height 16
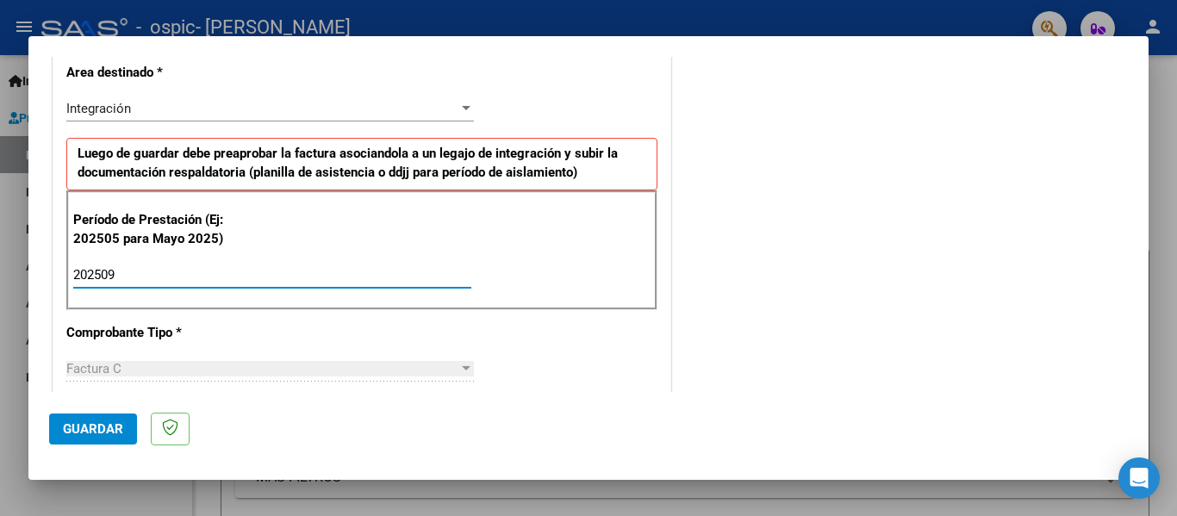
type input "202509"
click at [99, 429] on span "Guardar" at bounding box center [93, 429] width 60 height 16
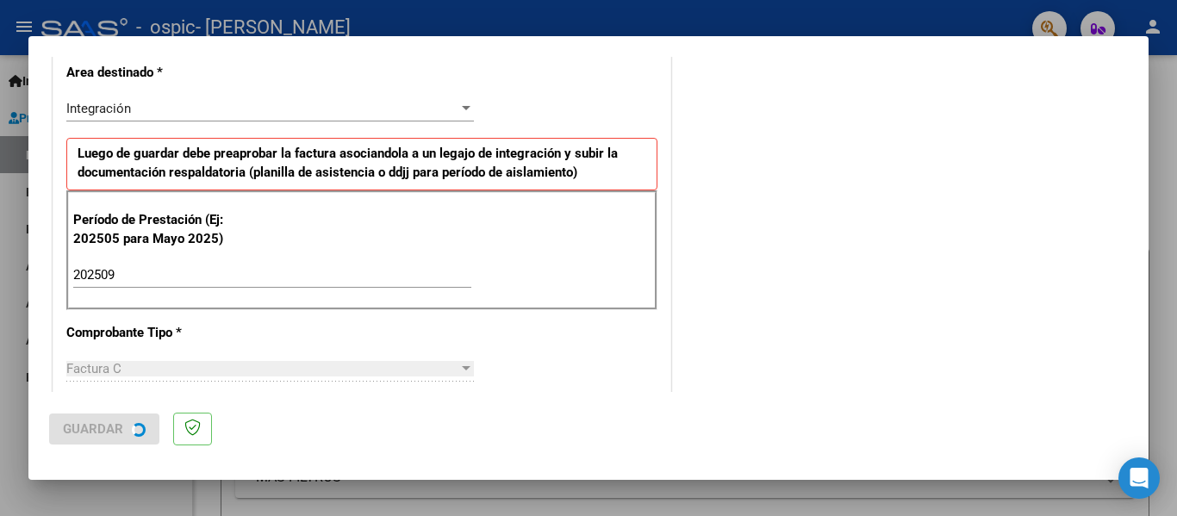
scroll to position [0, 0]
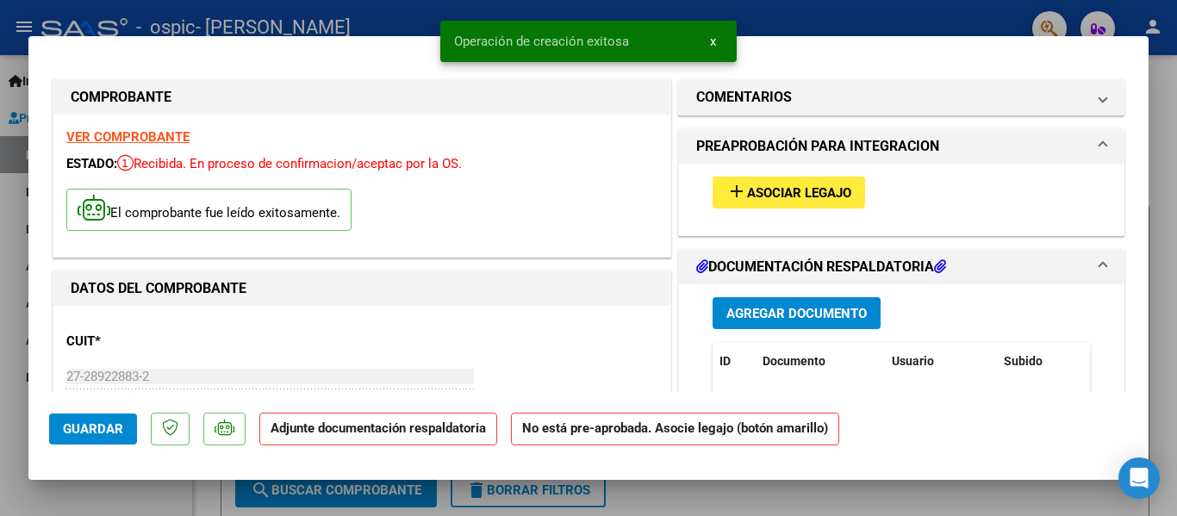
click at [766, 190] on span "Asociar Legajo" at bounding box center [799, 193] width 104 height 16
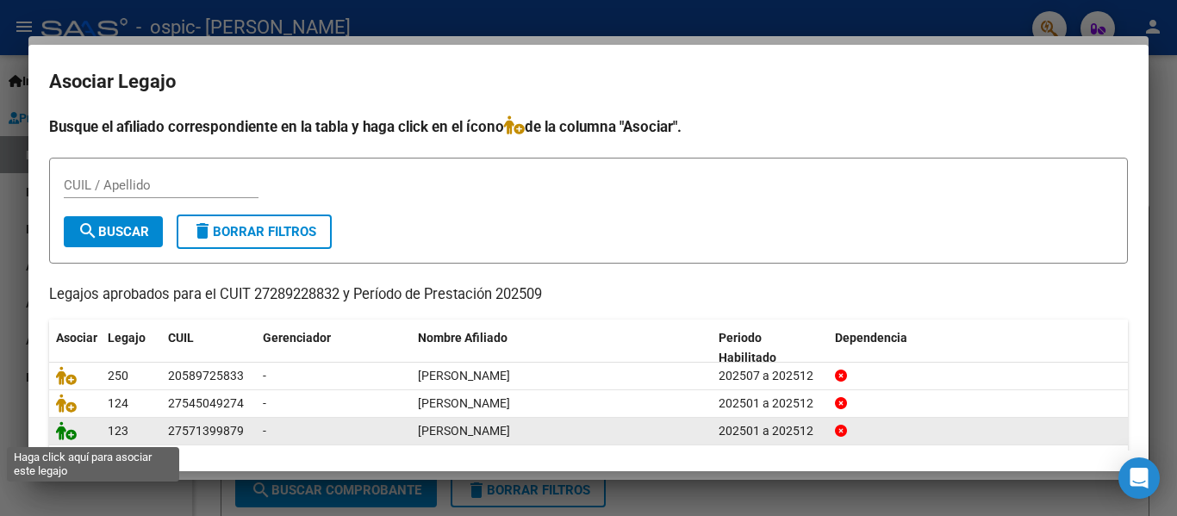
click at [72, 438] on icon at bounding box center [66, 430] width 21 height 19
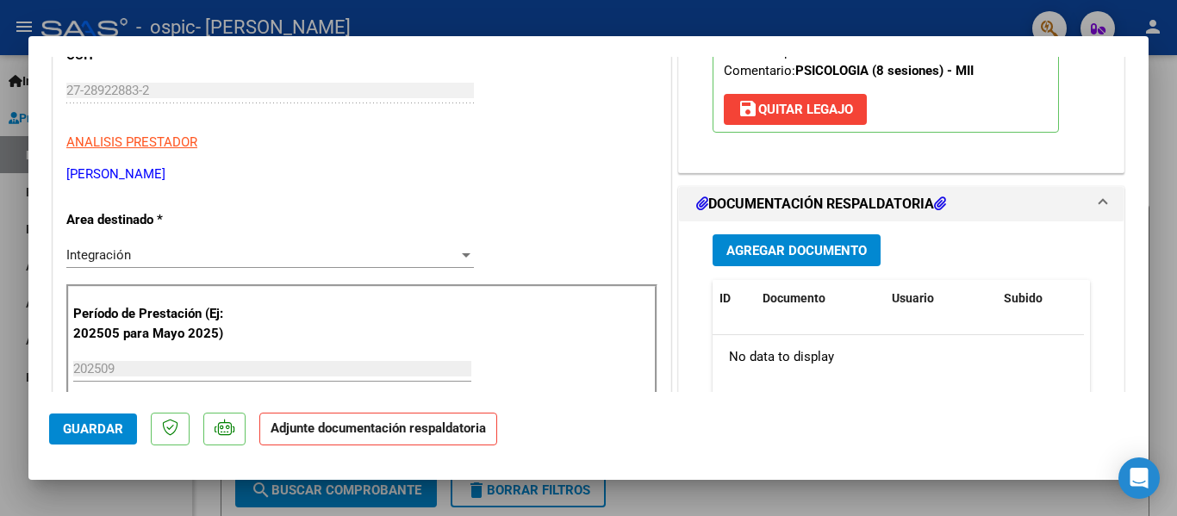
scroll to position [299, 0]
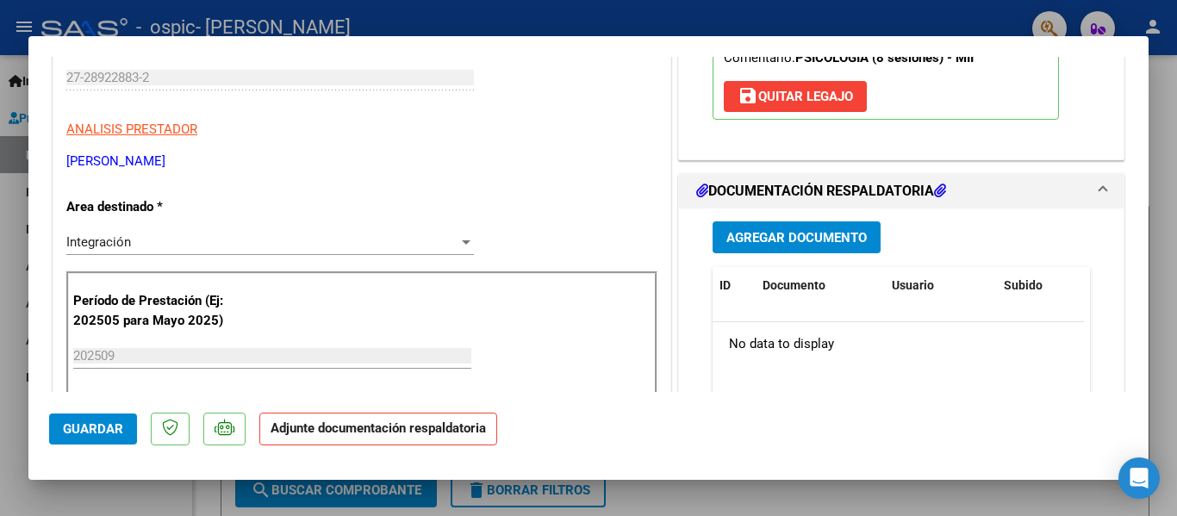
click at [798, 245] on span "Agregar Documento" at bounding box center [796, 238] width 140 height 16
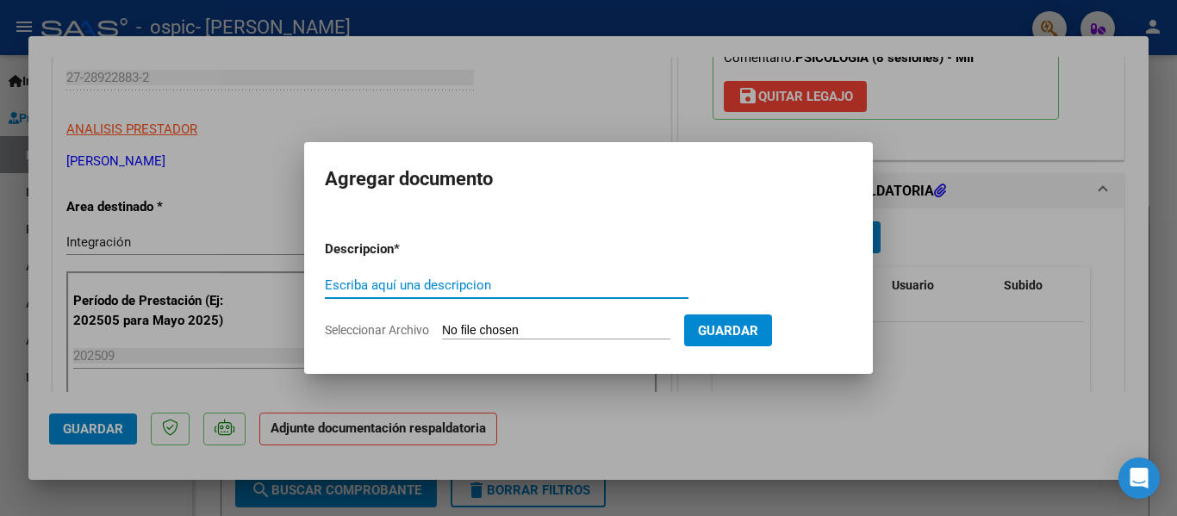
click at [468, 283] on input "Escriba aquí una descripcion" at bounding box center [507, 285] width 364 height 16
type input "asistencia sep"
click at [508, 327] on input "Seleccionar Archivo" at bounding box center [556, 331] width 228 height 16
type input "C:\fakepath\Asistencia [DATE].pdf"
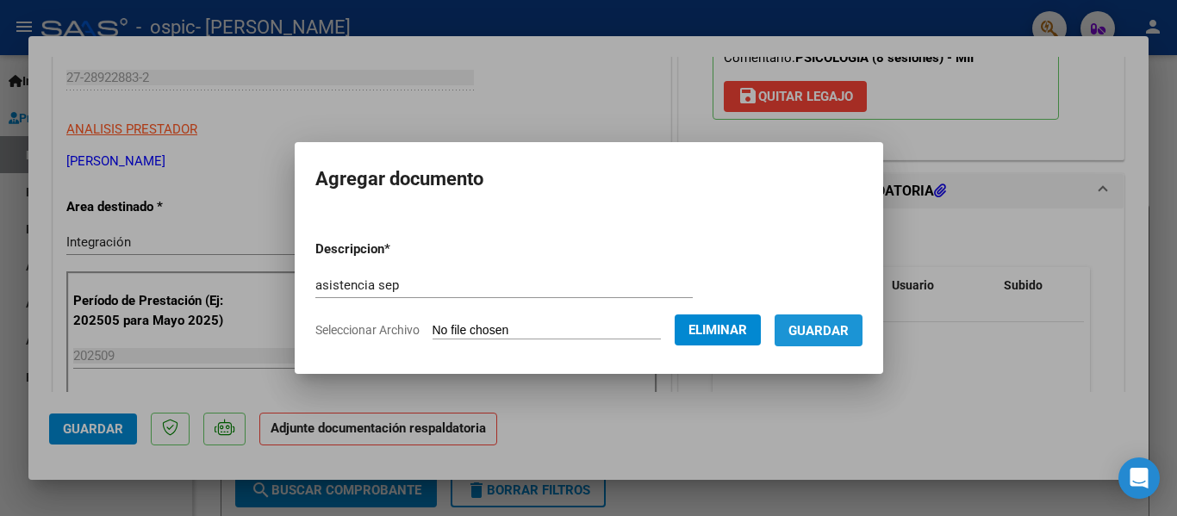
click at [849, 330] on span "Guardar" at bounding box center [818, 331] width 60 height 16
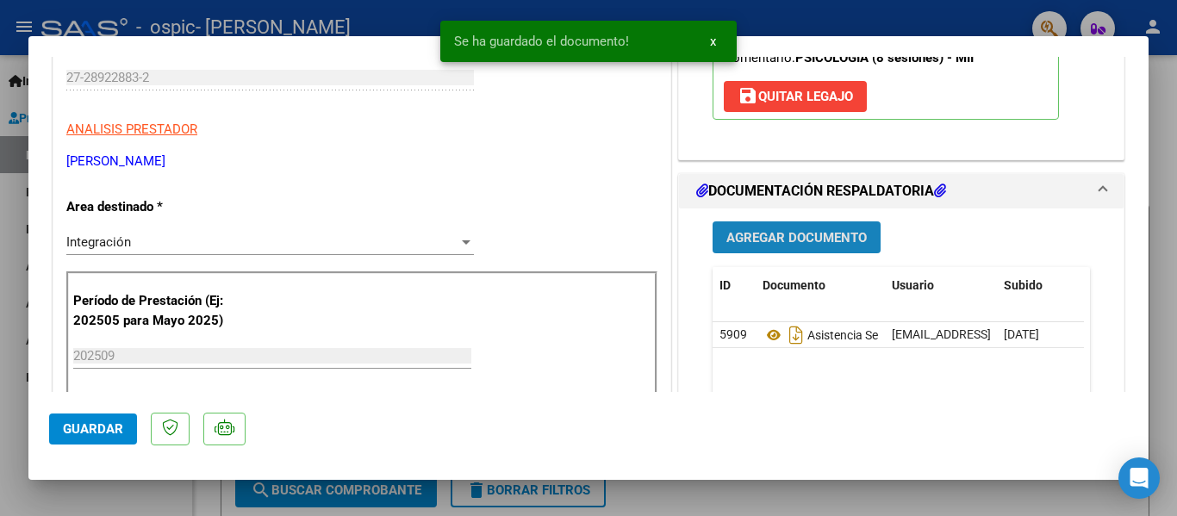
click at [836, 237] on span "Agregar Documento" at bounding box center [796, 238] width 140 height 16
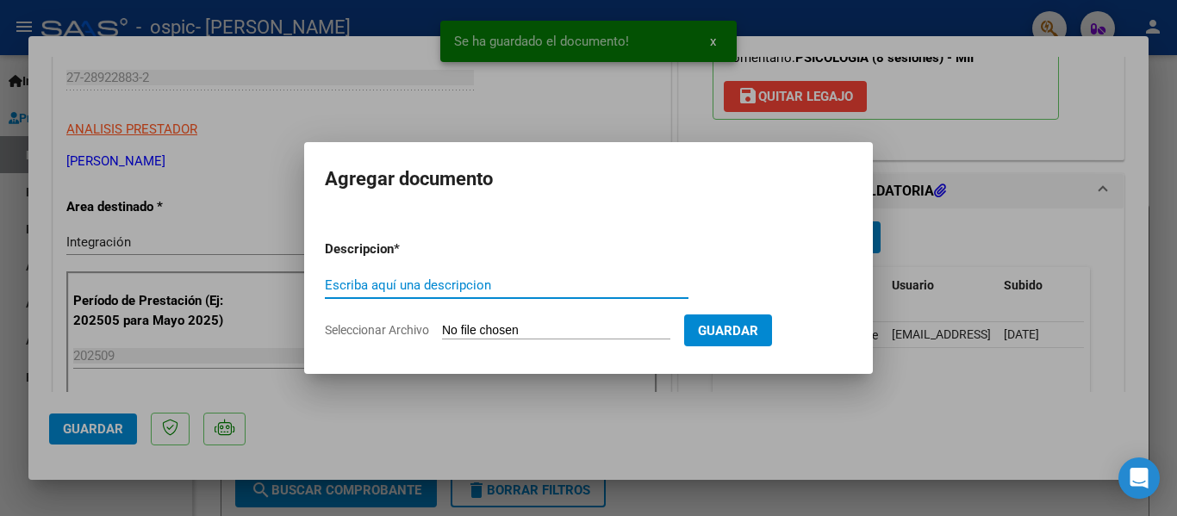
click at [557, 287] on input "Escriba aquí una descripcion" at bounding box center [507, 285] width 364 height 16
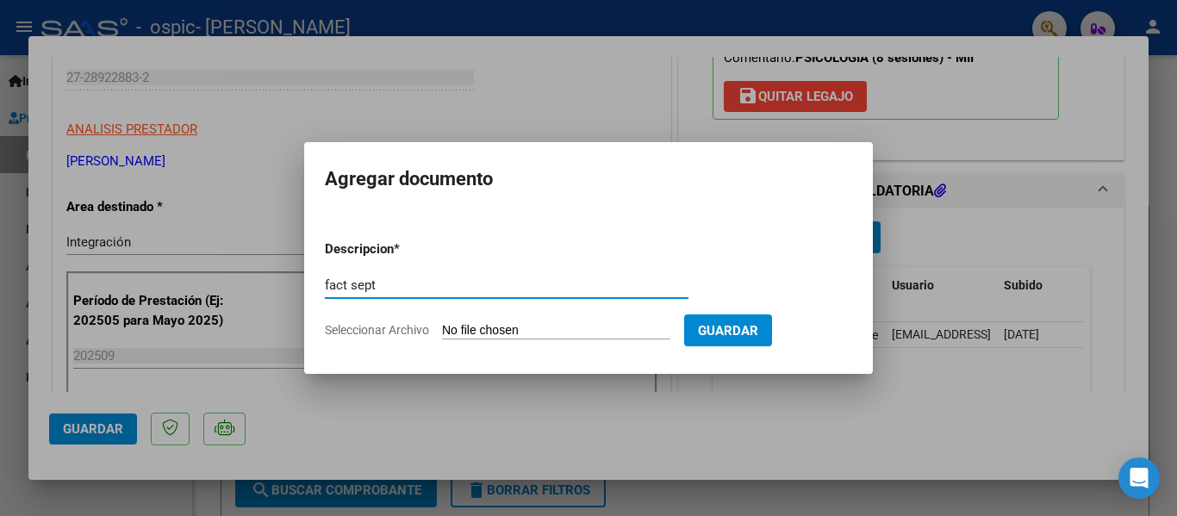
type input "fact sept"
click at [656, 325] on input "Seleccionar Archivo" at bounding box center [556, 331] width 228 height 16
type input "C:\fakepath\27289228832_011_00002_00000612.pdf"
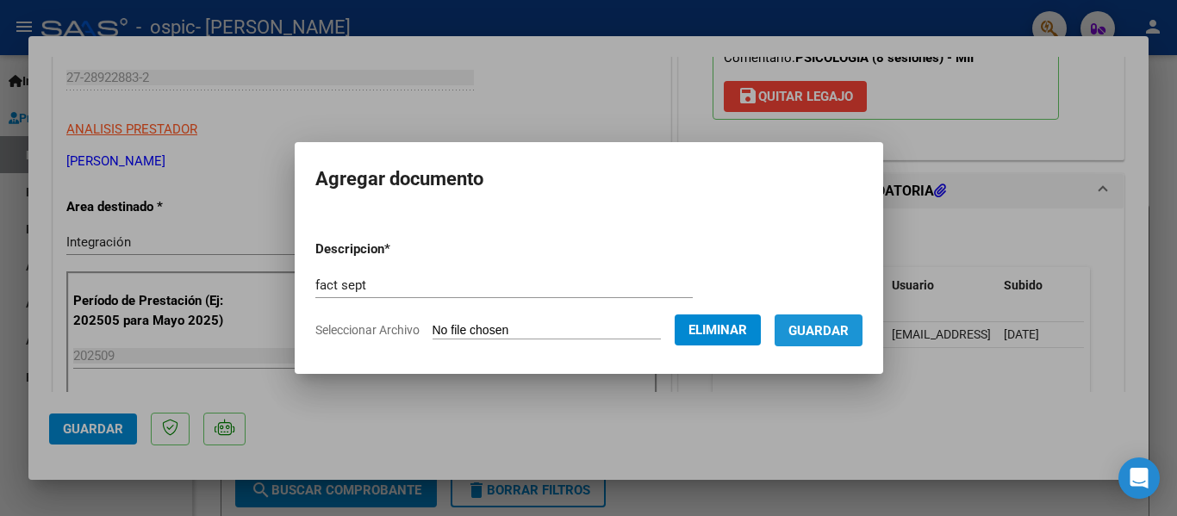
click at [835, 333] on span "Guardar" at bounding box center [818, 331] width 60 height 16
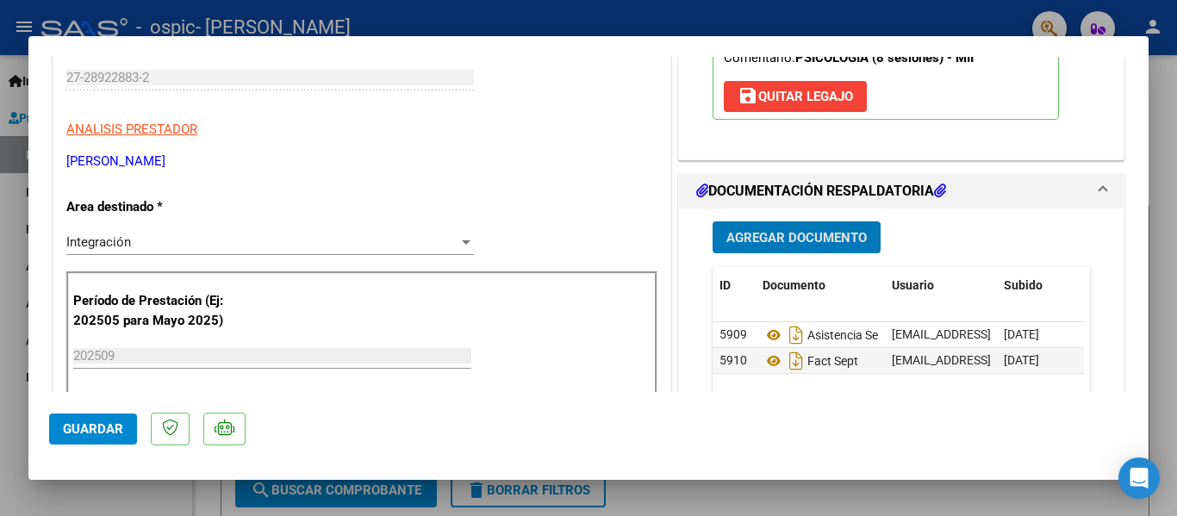
click at [110, 422] on span "Guardar" at bounding box center [93, 429] width 60 height 16
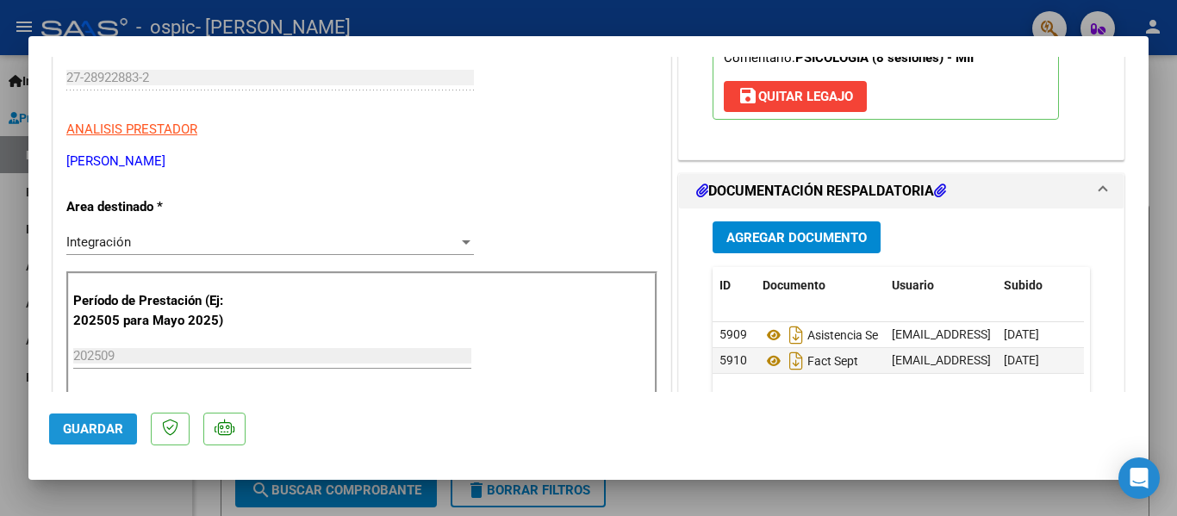
click at [110, 422] on span "Guardar" at bounding box center [93, 429] width 60 height 16
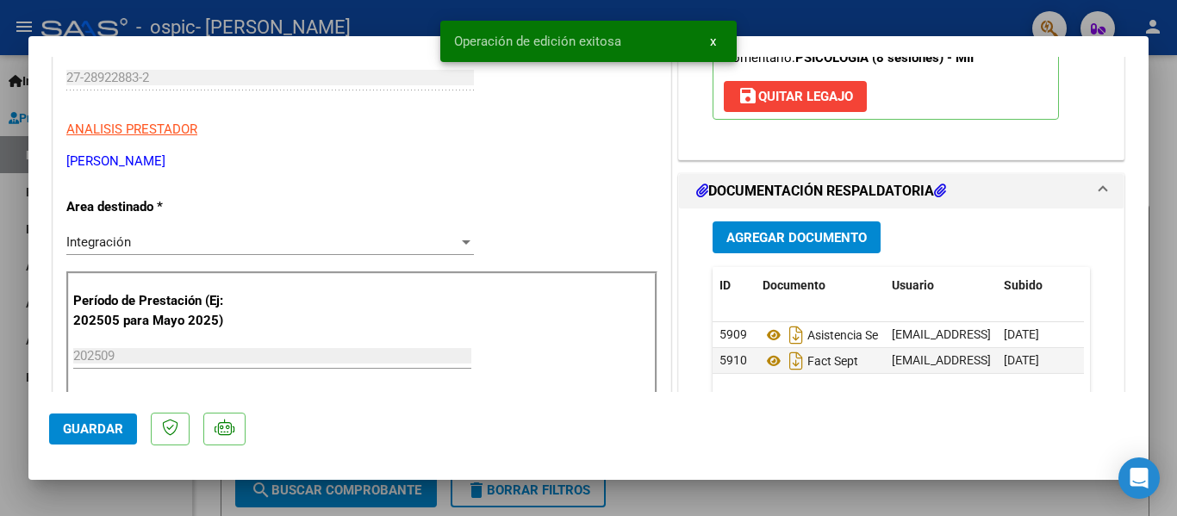
click at [122, 501] on div at bounding box center [588, 258] width 1177 height 516
